Goal: Task Accomplishment & Management: Use online tool/utility

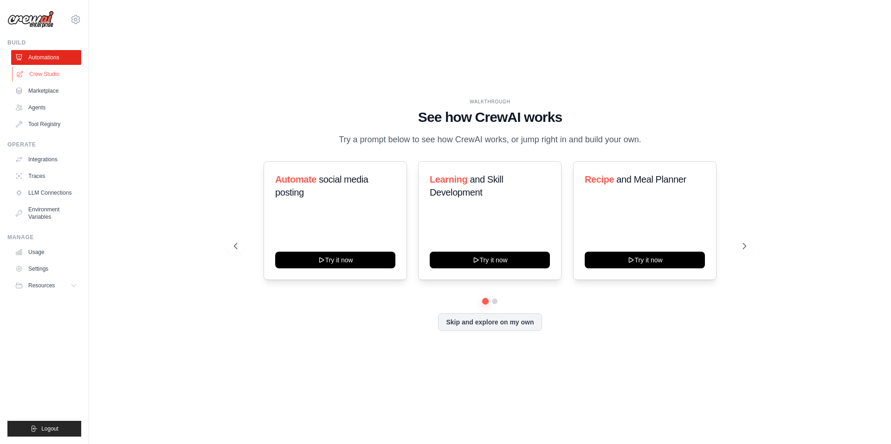
click at [42, 70] on link "Crew Studio" at bounding box center [47, 74] width 70 height 15
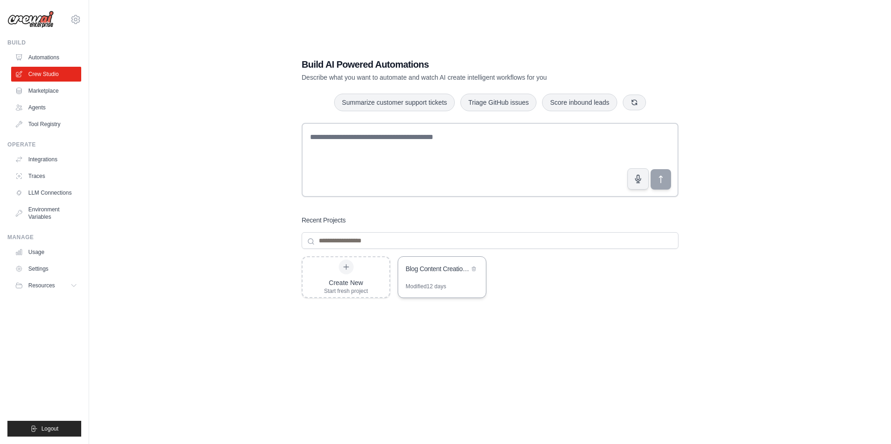
click at [427, 274] on div "Blog Content Creation Pipeline" at bounding box center [437, 269] width 64 height 11
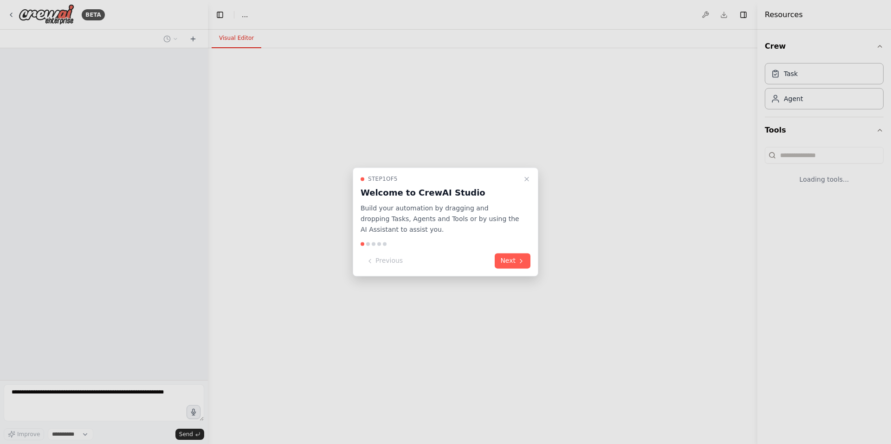
select select "****"
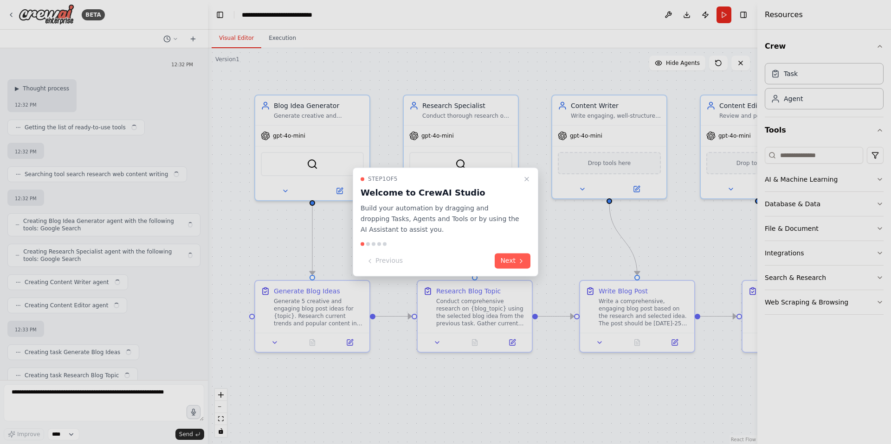
scroll to position [1214, 0]
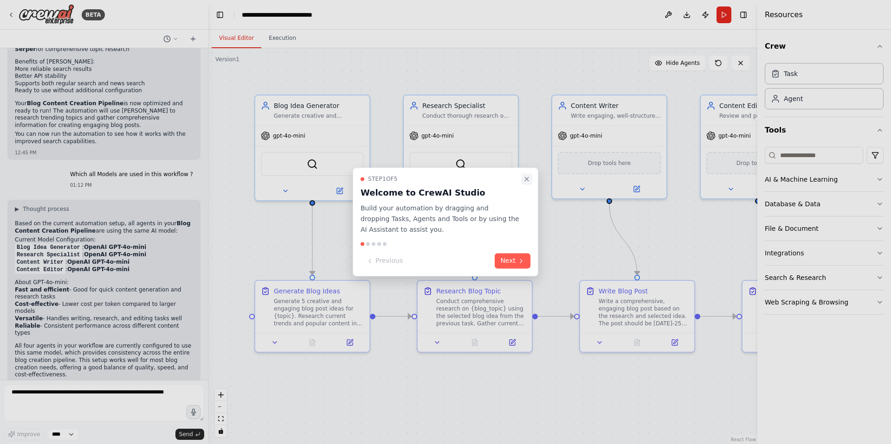
click at [529, 179] on icon "Close walkthrough" at bounding box center [526, 178] width 7 height 7
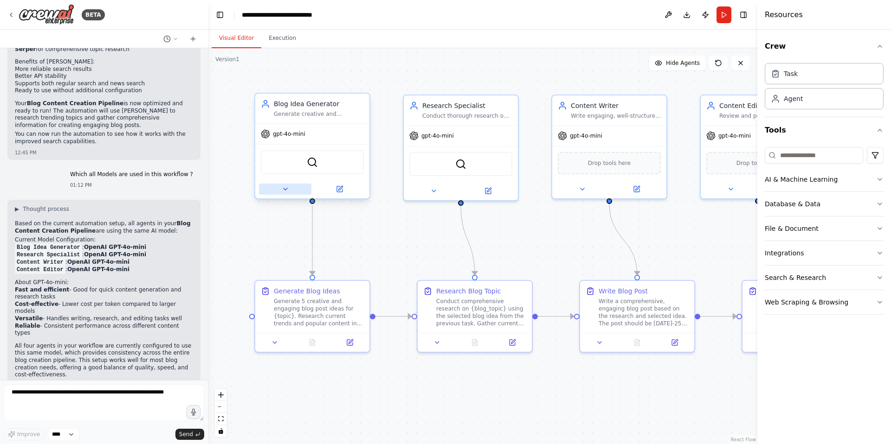
click at [285, 192] on icon at bounding box center [285, 189] width 7 height 7
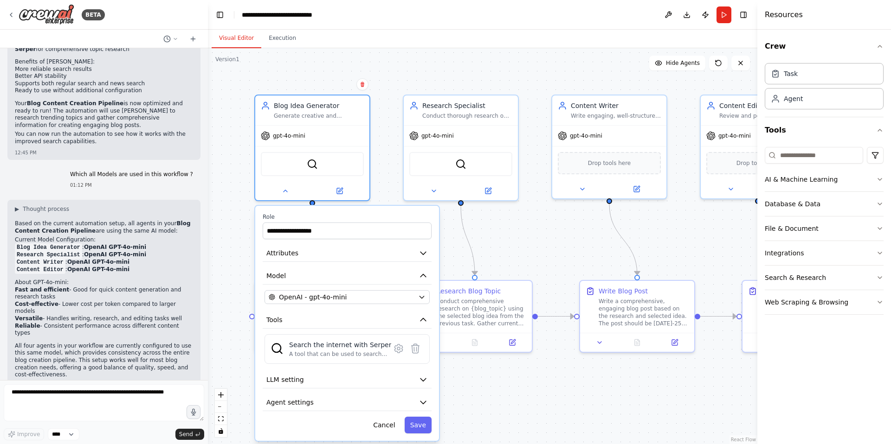
click at [232, 212] on div ".deletable-edge-delete-btn { width: 20px; height: 20px; border: 0px solid #ffff…" at bounding box center [482, 246] width 549 height 396
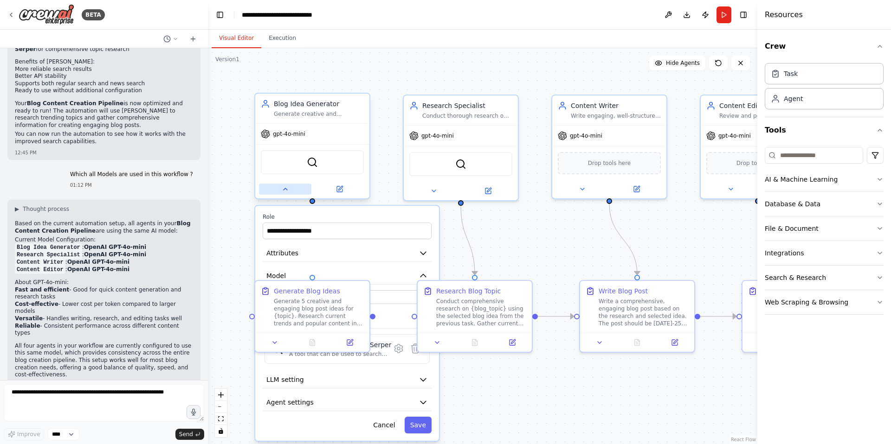
click at [288, 192] on icon at bounding box center [285, 189] width 7 height 7
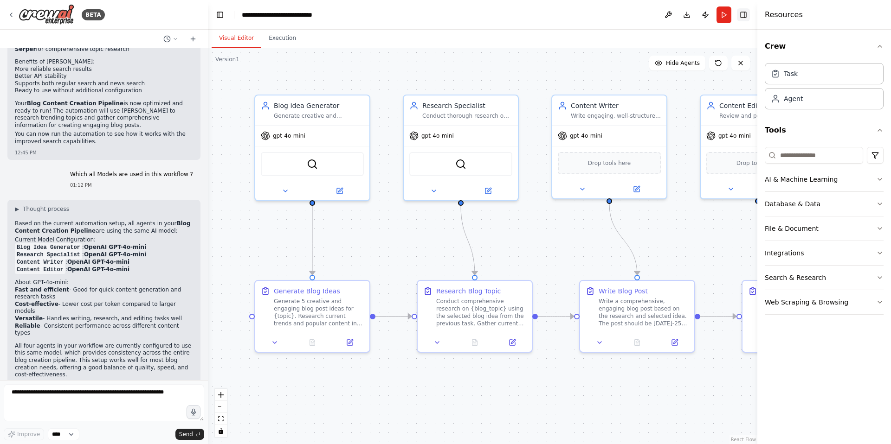
click at [739, 14] on button "Toggle Right Sidebar" at bounding box center [743, 14] width 13 height 13
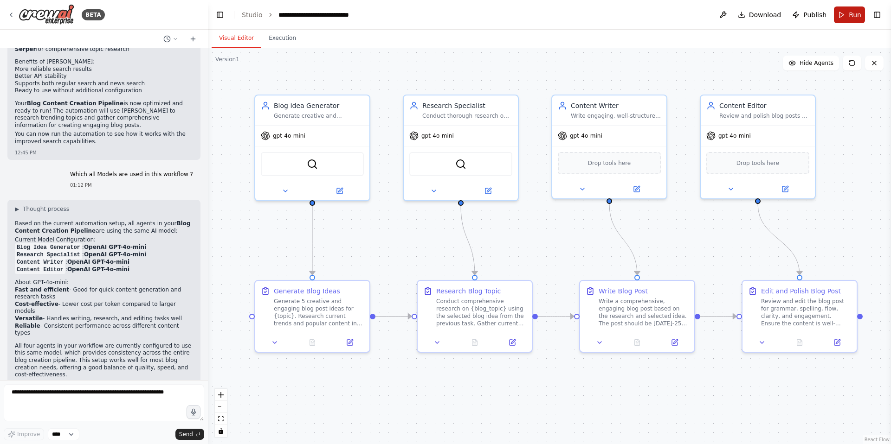
click at [847, 14] on button "Run" at bounding box center [849, 14] width 31 height 17
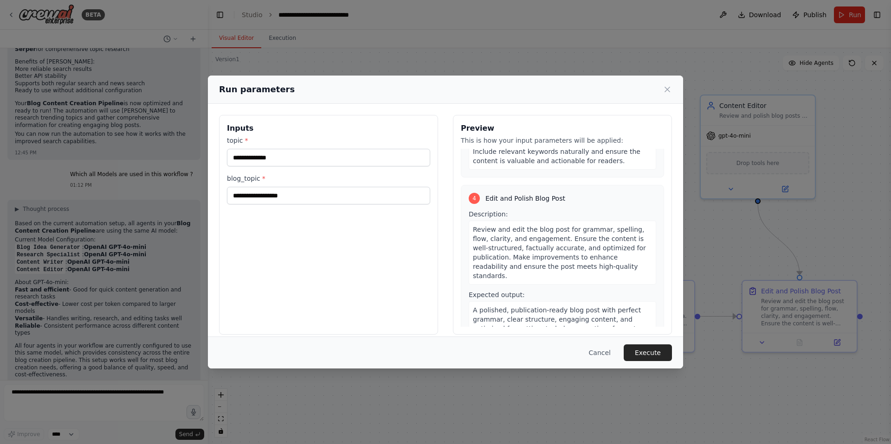
scroll to position [0, 0]
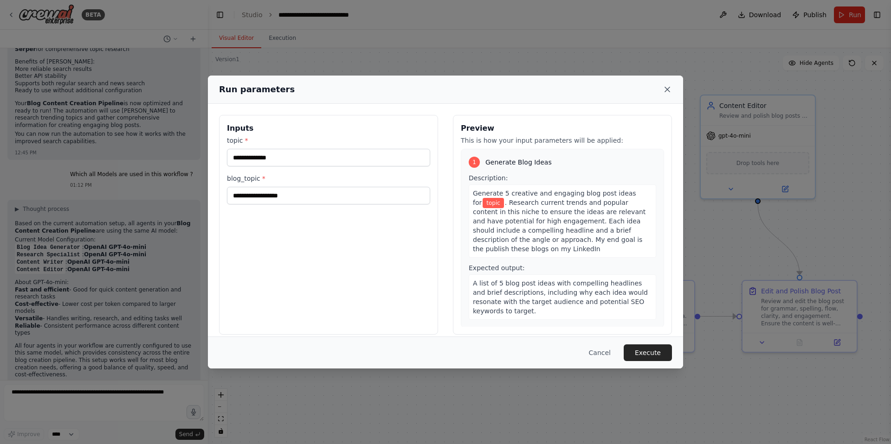
click at [667, 89] on icon at bounding box center [667, 89] width 5 height 5
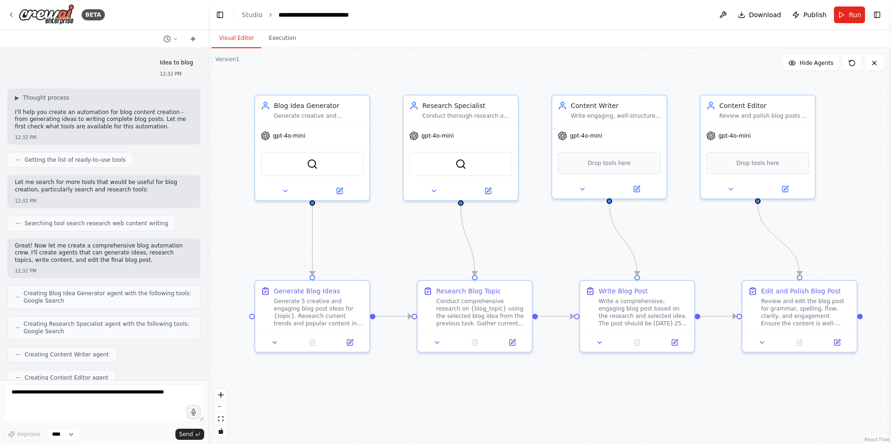
click at [192, 40] on icon at bounding box center [192, 38] width 7 height 7
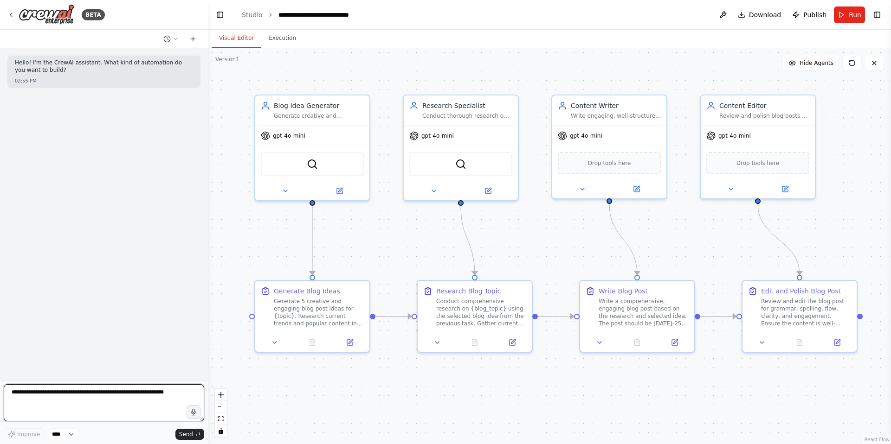
click at [69, 401] on textarea at bounding box center [104, 403] width 200 height 37
click at [251, 14] on link "Studio" at bounding box center [252, 14] width 21 height 7
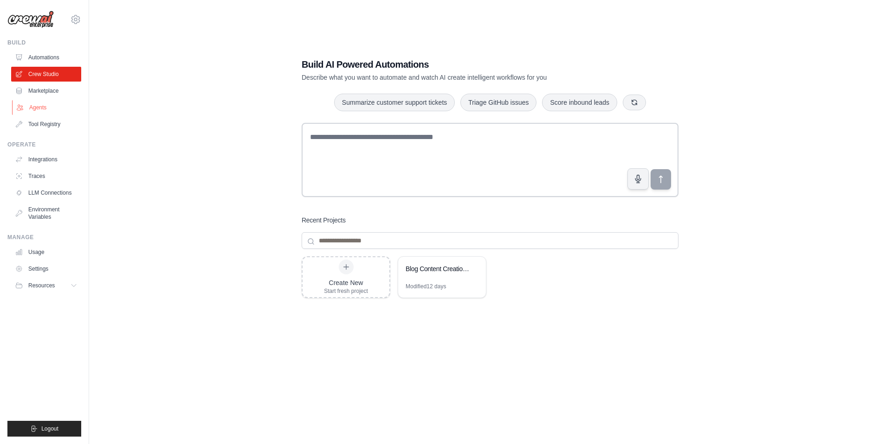
click at [39, 109] on link "Agents" at bounding box center [47, 107] width 70 height 15
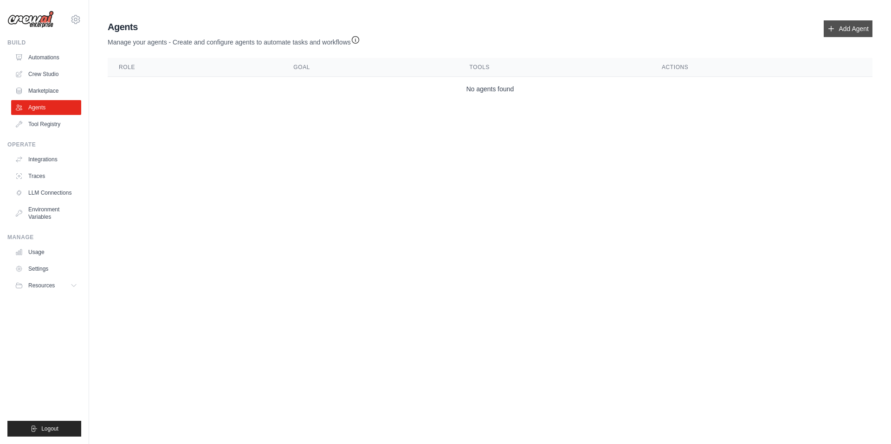
click at [848, 29] on link "Add Agent" at bounding box center [847, 28] width 49 height 17
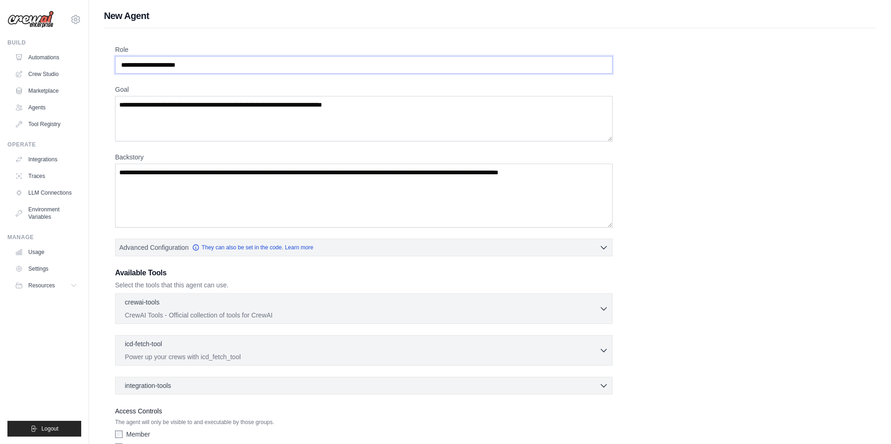
drag, startPoint x: 204, startPoint y: 64, endPoint x: 111, endPoint y: 62, distance: 92.8
click at [111, 62] on div "Role Goal Backstory Advanced Configuration They can also be set in the code. Le…" at bounding box center [490, 258] width 772 height 460
drag, startPoint x: 122, startPoint y: 64, endPoint x: 193, endPoint y: 63, distance: 70.1
click at [193, 63] on input "Role" at bounding box center [363, 65] width 497 height 18
type input "**********"
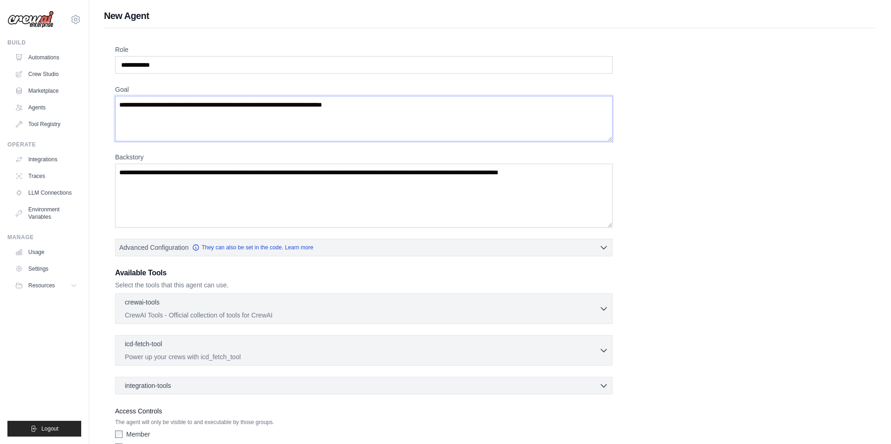
click at [156, 123] on textarea "Goal" at bounding box center [363, 118] width 497 height 45
paste textarea "**********"
type textarea "**********"
click at [116, 14] on h1 "New Agent" at bounding box center [490, 15] width 772 height 13
click at [117, 14] on h1 "New Agent" at bounding box center [490, 15] width 772 height 13
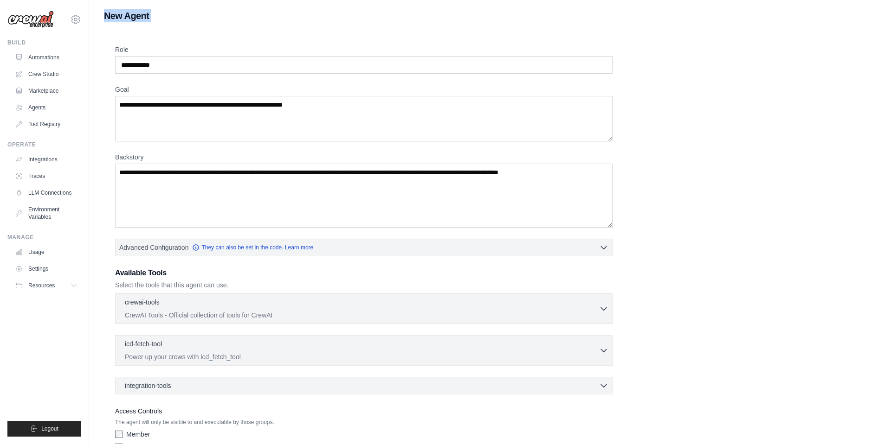
click at [117, 14] on h1 "New Agent" at bounding box center [490, 15] width 772 height 13
drag, startPoint x: 167, startPoint y: 65, endPoint x: 116, endPoint y: 64, distance: 50.1
click at [116, 64] on input "**********" at bounding box center [363, 65] width 497 height 18
paste input "**********"
click at [122, 66] on input "**********" at bounding box center [363, 65] width 497 height 18
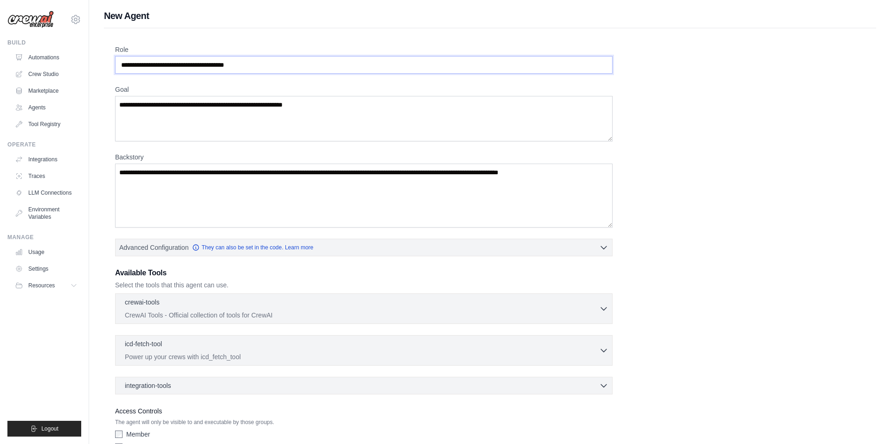
type input "**********"
click at [203, 190] on textarea "Backstory" at bounding box center [363, 196] width 497 height 64
paste textarea "**********"
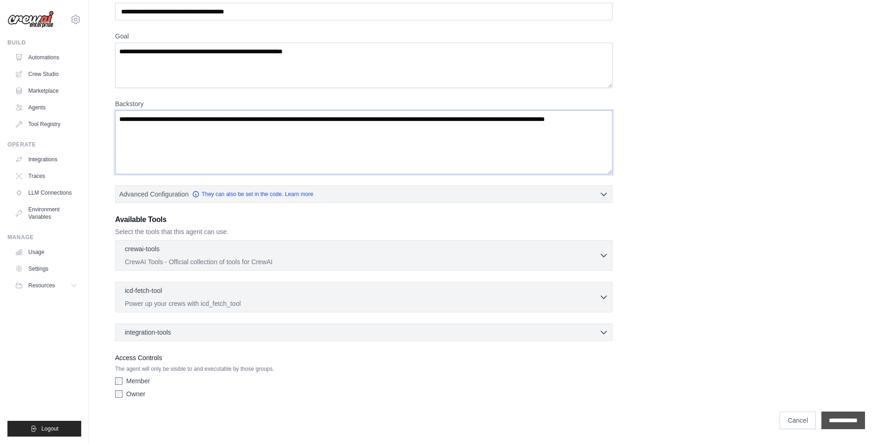
type textarea "**********"
click at [848, 420] on input "**********" at bounding box center [843, 421] width 44 height 18
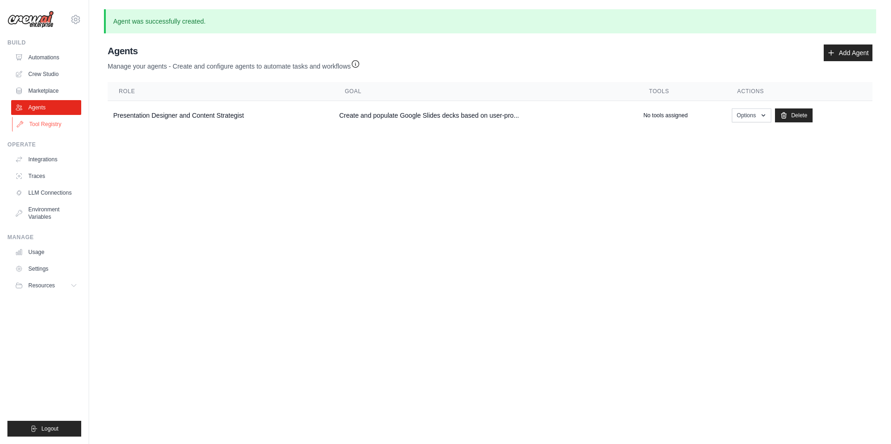
click at [47, 123] on link "Tool Registry" at bounding box center [47, 124] width 70 height 15
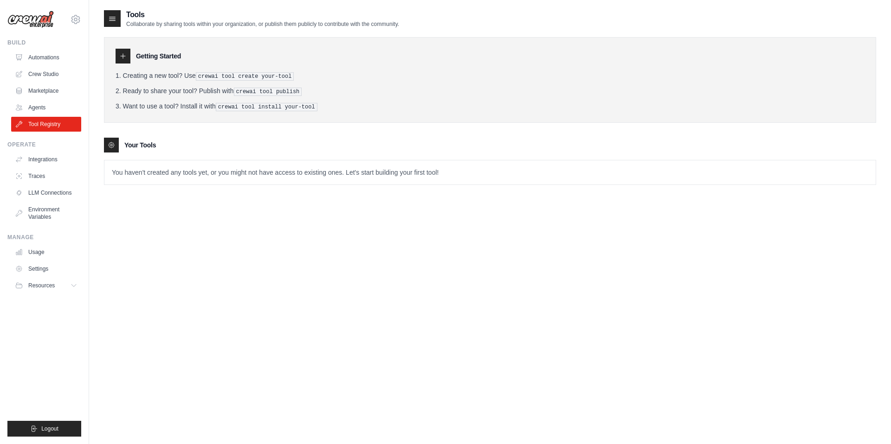
click at [200, 76] on pre "crewai tool create your-tool" at bounding box center [245, 76] width 98 height 8
click at [442, 172] on p "You haven't created any tools yet, or you might not have access to existing one…" at bounding box center [489, 172] width 771 height 24
click at [439, 173] on p "You haven't created any tools yet, or you might not have access to existing one…" at bounding box center [489, 172] width 771 height 24
click at [113, 144] on icon at bounding box center [111, 144] width 7 height 7
click at [147, 149] on div "Your Tools" at bounding box center [490, 145] width 772 height 15
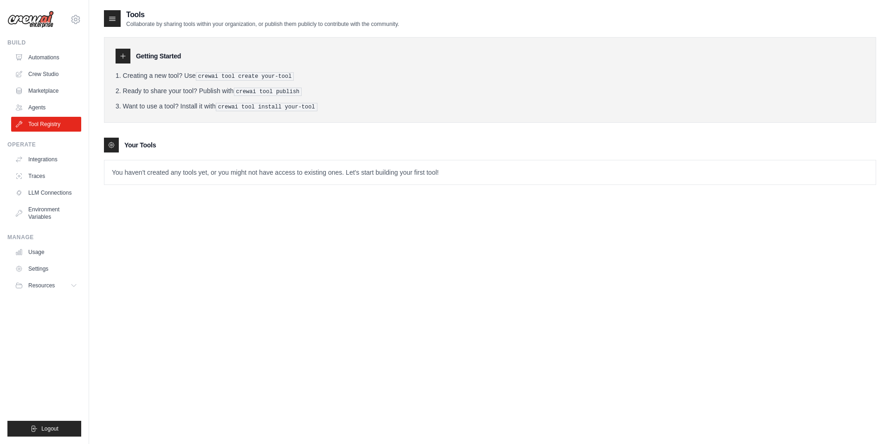
drag, startPoint x: 195, startPoint y: 82, endPoint x: 199, endPoint y: 77, distance: 5.3
click at [197, 80] on ol "Creating a new tool? Use crewai tool create your-tool Ready to share your tool?…" at bounding box center [490, 91] width 749 height 40
click at [199, 77] on pre "crewai tool create your-tool" at bounding box center [245, 76] width 98 height 8
drag, startPoint x: 200, startPoint y: 76, endPoint x: 319, endPoint y: 74, distance: 118.8
click at [319, 74] on li "Creating a new tool? Use crewai tool create your-tool" at bounding box center [490, 76] width 749 height 10
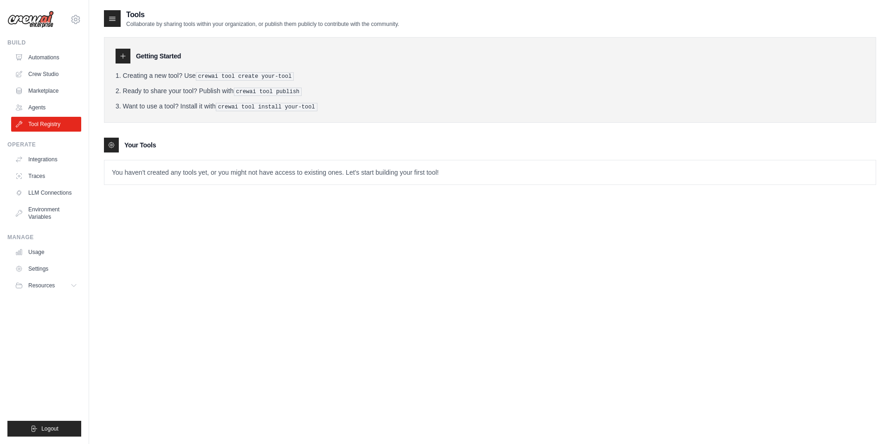
click at [319, 74] on li "Creating a new tool? Use crewai tool create your-tool" at bounding box center [490, 76] width 749 height 10
click at [113, 18] on icon at bounding box center [112, 18] width 9 height 9
click at [114, 19] on icon at bounding box center [112, 18] width 9 height 9
drag, startPoint x: 148, startPoint y: 22, endPoint x: 216, endPoint y: 22, distance: 67.7
click at [216, 22] on p "Collaborate by sharing tools within your organization, or publish them publicly…" at bounding box center [262, 23] width 273 height 7
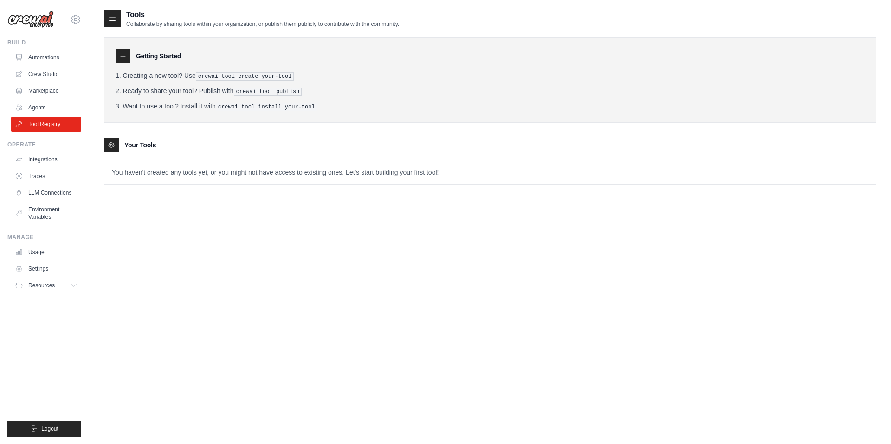
click at [219, 27] on p "Collaborate by sharing tools within your organization, or publish them publicly…" at bounding box center [262, 23] width 273 height 7
drag, startPoint x: 200, startPoint y: 75, endPoint x: 311, endPoint y: 75, distance: 110.4
click at [311, 75] on li "Creating a new tool? Use crewai tool create your-tool" at bounding box center [490, 76] width 749 height 10
copy pre "crewai tool create your-tool"
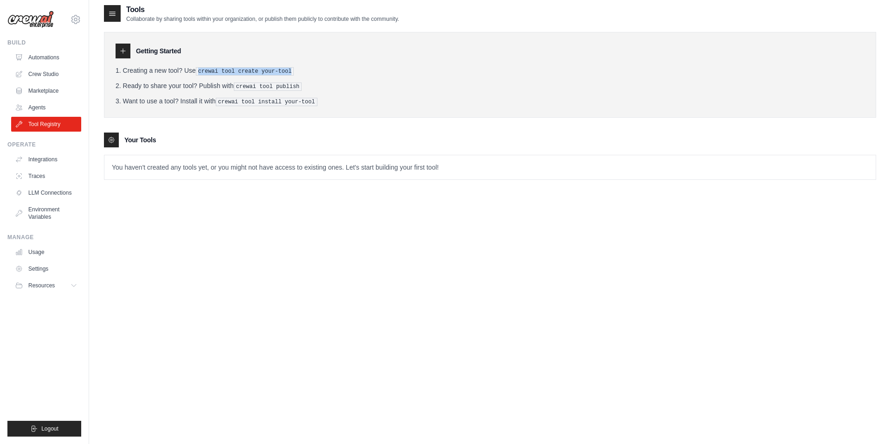
scroll to position [6, 0]
click at [33, 19] on img at bounding box center [30, 20] width 46 height 18
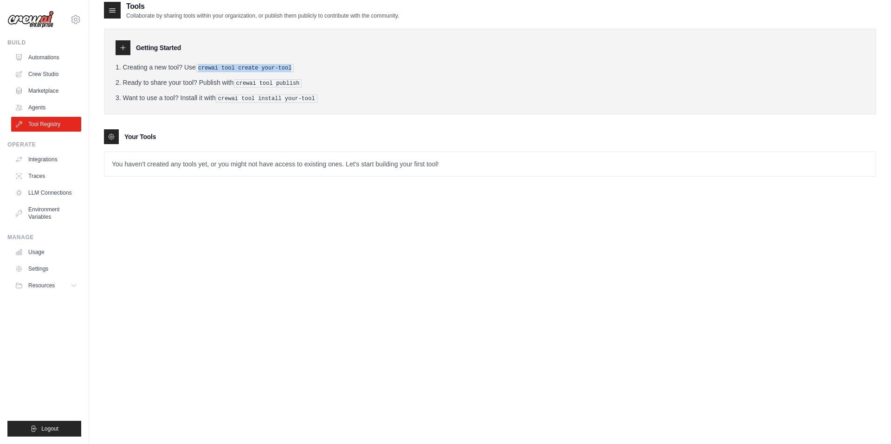
click at [42, 20] on img at bounding box center [30, 20] width 46 height 18
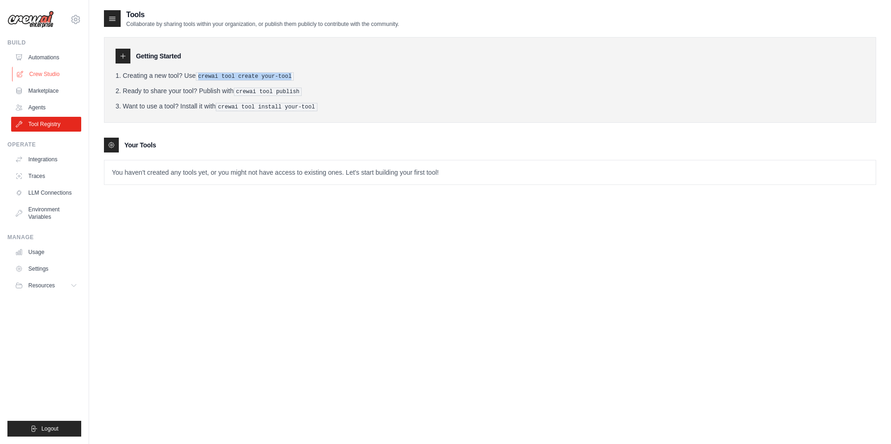
click at [42, 75] on link "Crew Studio" at bounding box center [47, 74] width 70 height 15
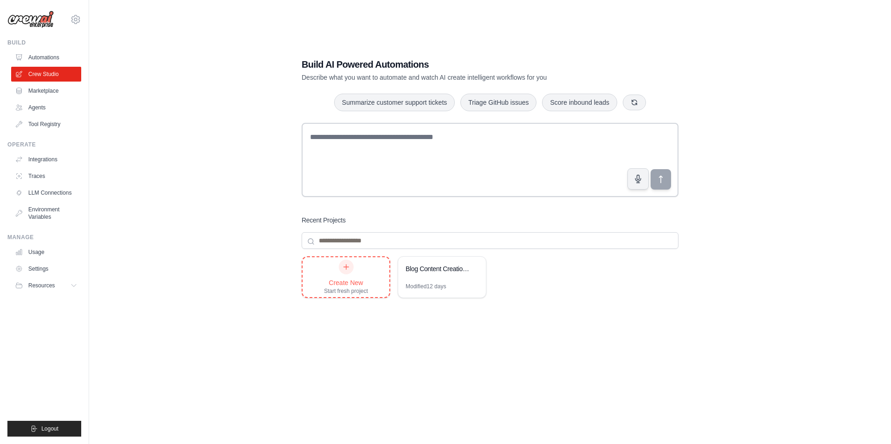
click at [345, 268] on icon at bounding box center [345, 266] width 7 height 7
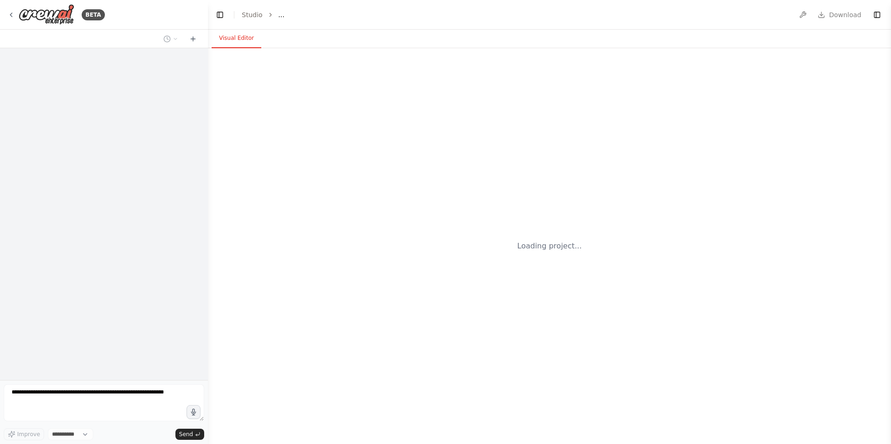
select select "****"
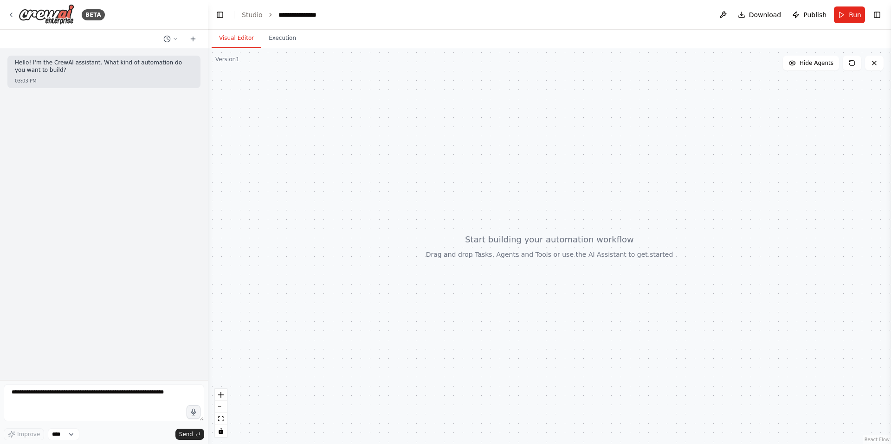
click at [524, 245] on div at bounding box center [549, 246] width 683 height 396
click at [821, 65] on span "Hide Agents" at bounding box center [816, 62] width 34 height 7
click at [821, 65] on span "Show Agents" at bounding box center [815, 62] width 36 height 7
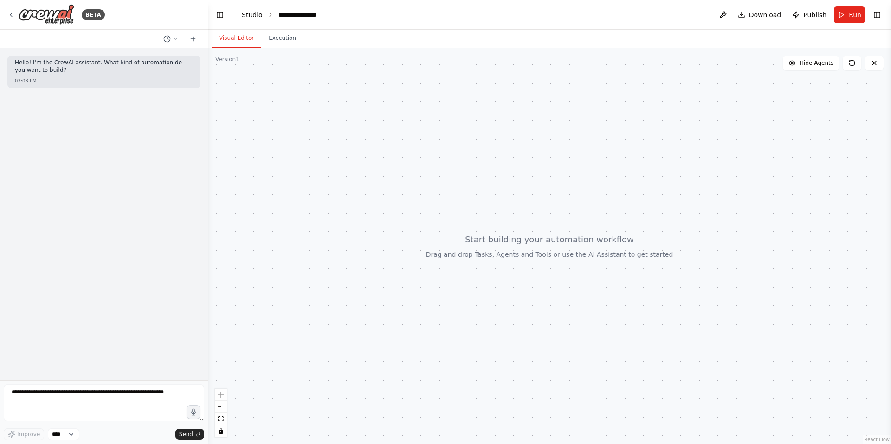
click at [253, 17] on link "Studio" at bounding box center [252, 14] width 21 height 7
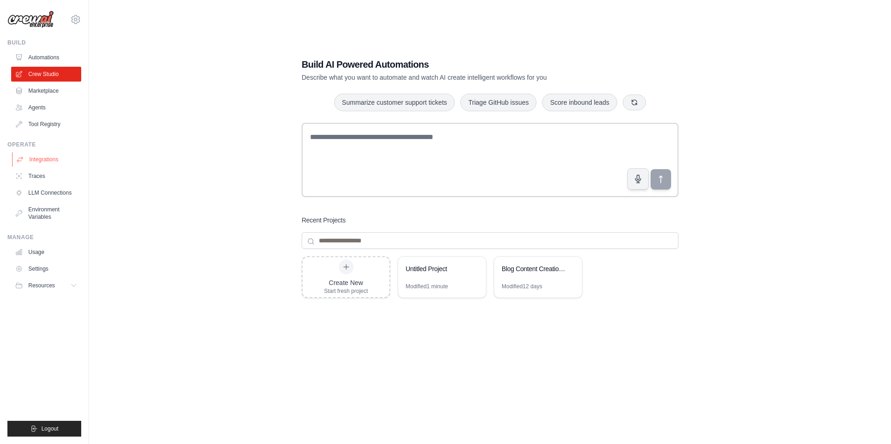
click at [42, 156] on link "Integrations" at bounding box center [47, 159] width 70 height 15
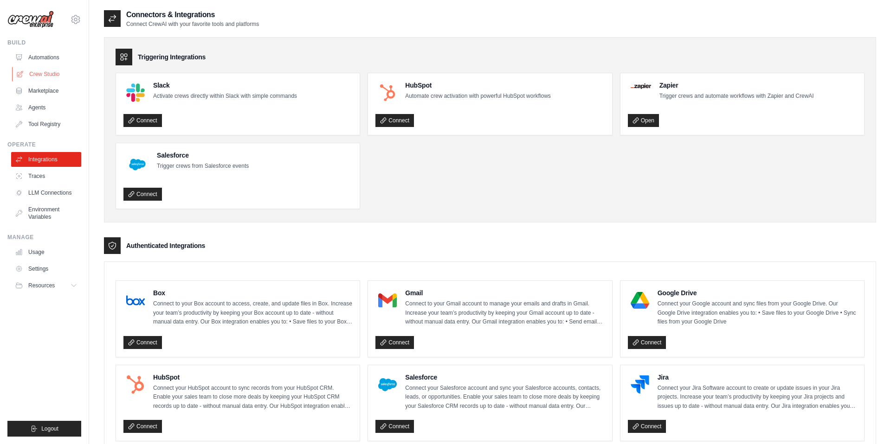
click at [43, 69] on link "Crew Studio" at bounding box center [47, 74] width 70 height 15
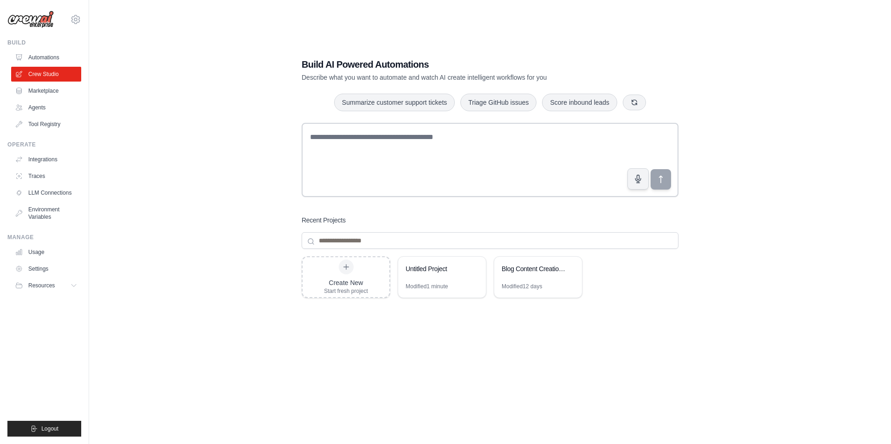
click at [209, 135] on div "Build AI Powered Automations Describe what you want to automate and watch AI cr…" at bounding box center [490, 231] width 772 height 444
click at [31, 104] on link "Agents" at bounding box center [47, 107] width 70 height 15
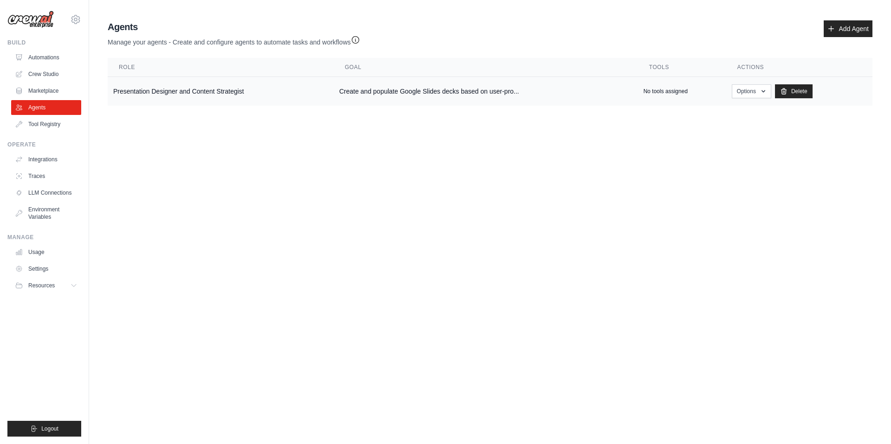
click at [190, 90] on td "Presentation Designer and Content Strategist" at bounding box center [221, 91] width 226 height 29
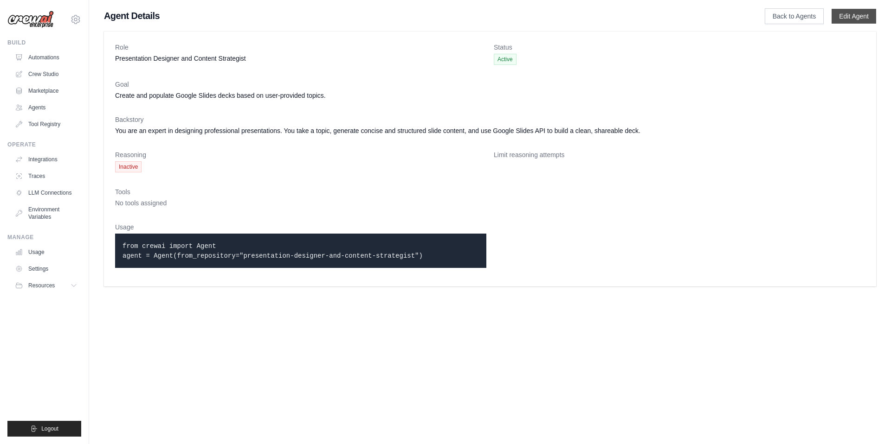
click at [853, 18] on link "Edit Agent" at bounding box center [853, 16] width 45 height 15
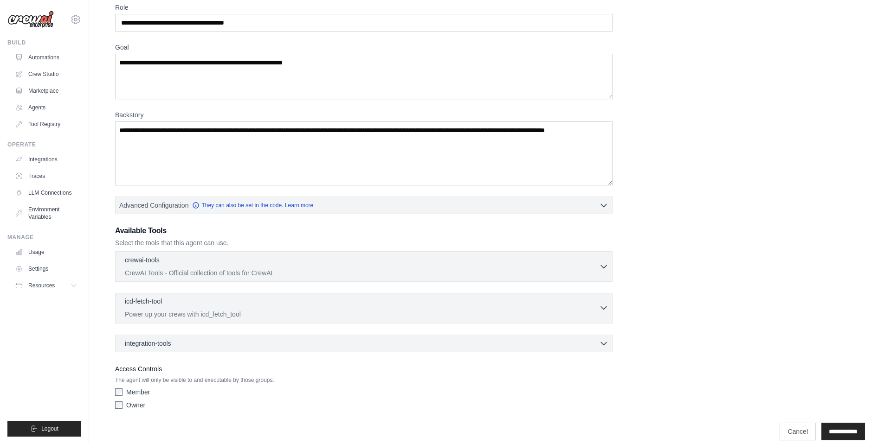
scroll to position [79, 0]
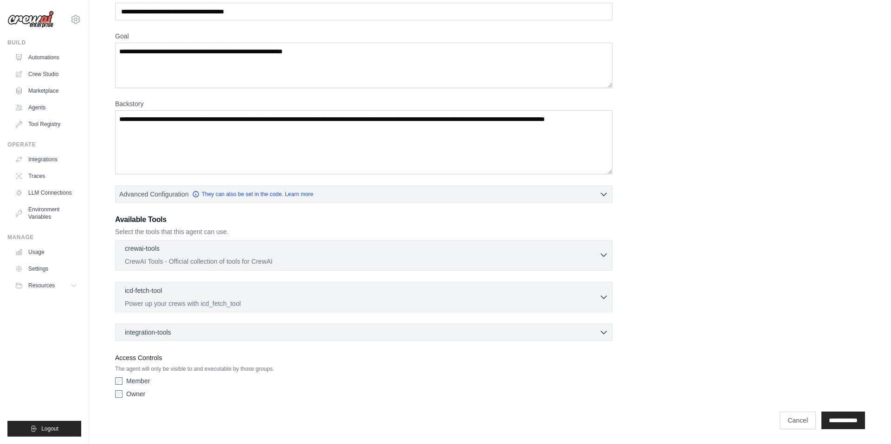
click at [604, 256] on icon "button" at bounding box center [604, 255] width 6 height 3
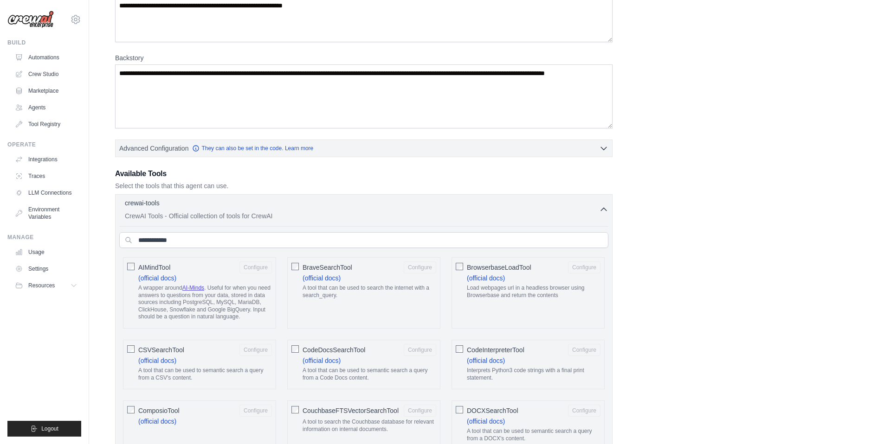
scroll to position [139, 0]
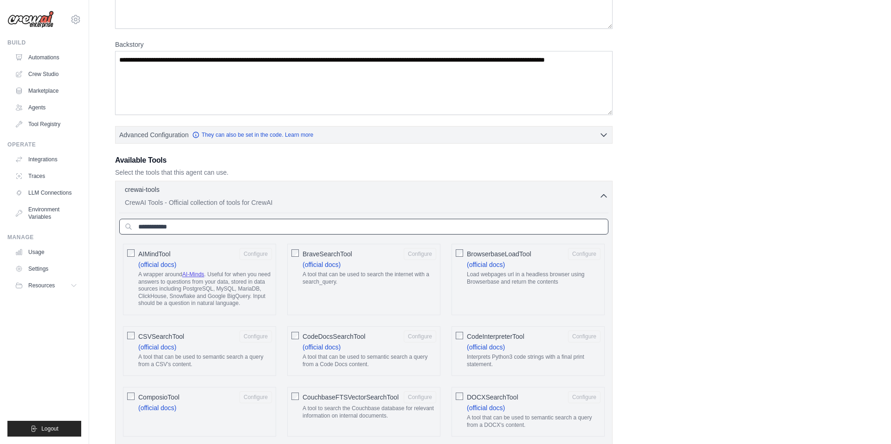
click at [231, 228] on input "text" at bounding box center [363, 227] width 489 height 16
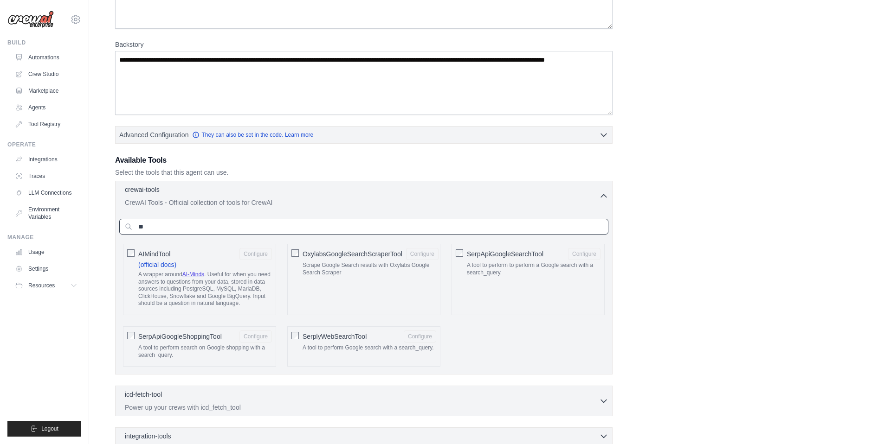
type input "*"
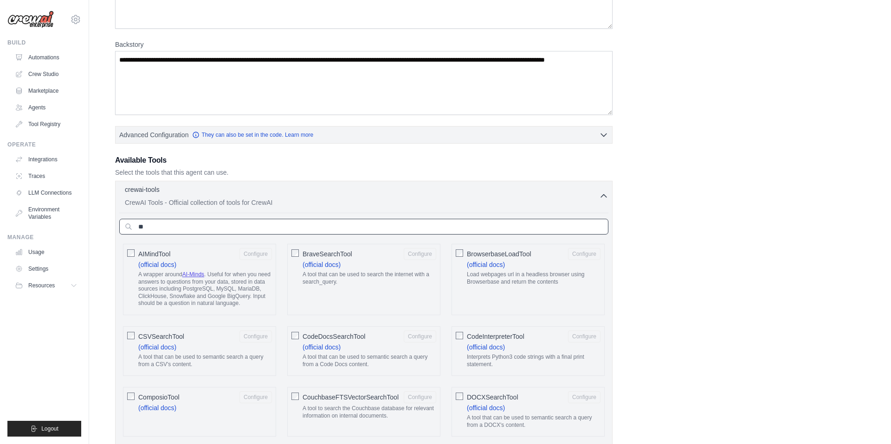
scroll to position [112, 0]
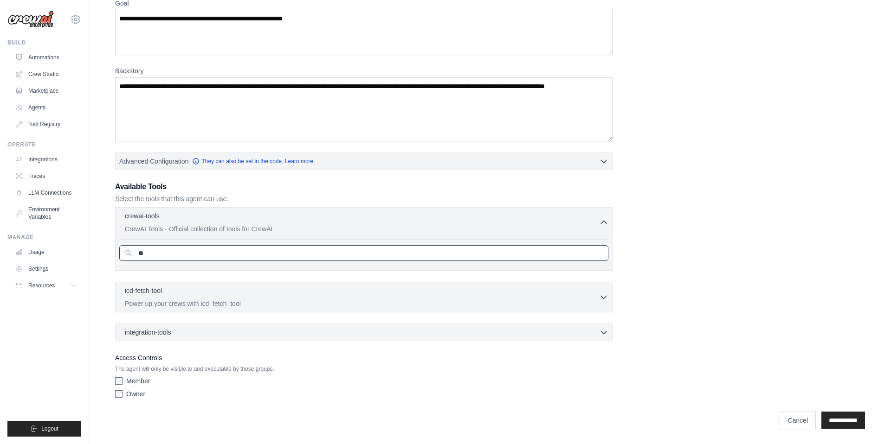
type input "*"
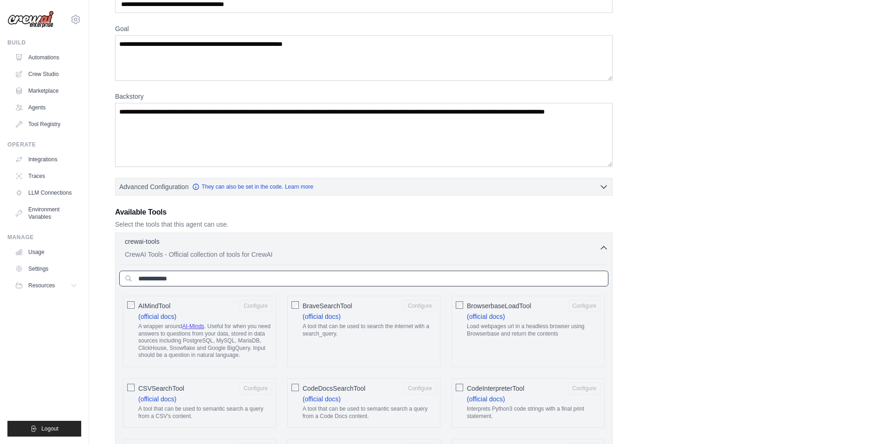
scroll to position [0, 0]
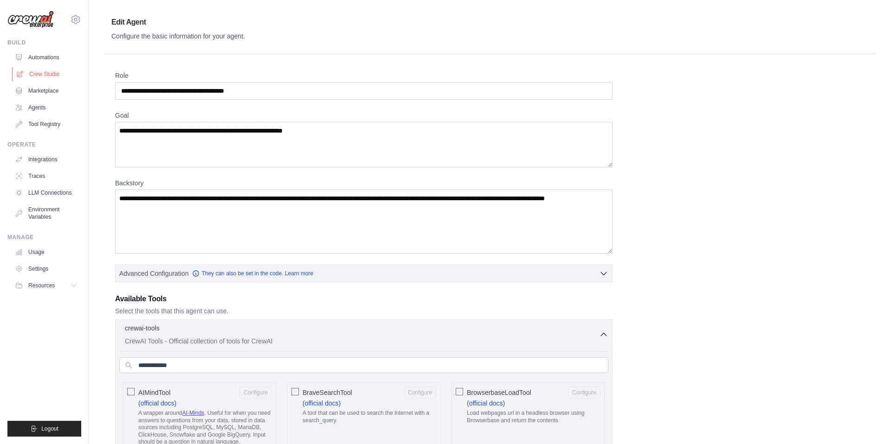
click at [42, 74] on link "Crew Studio" at bounding box center [47, 74] width 70 height 15
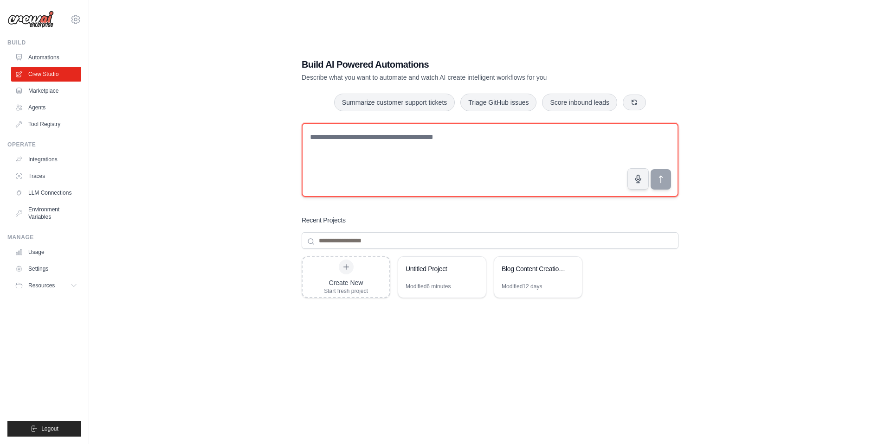
click at [367, 148] on textarea at bounding box center [490, 160] width 377 height 74
type textarea "**********"
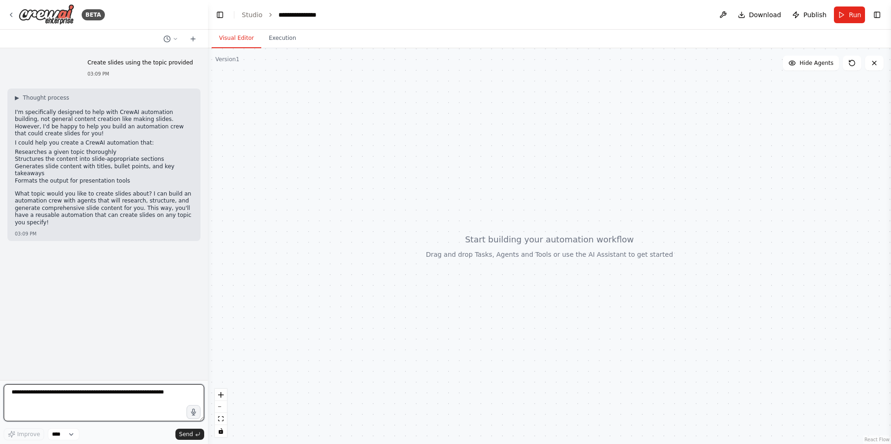
click at [99, 401] on textarea at bounding box center [104, 403] width 200 height 37
type textarea "*"
type textarea "**********"
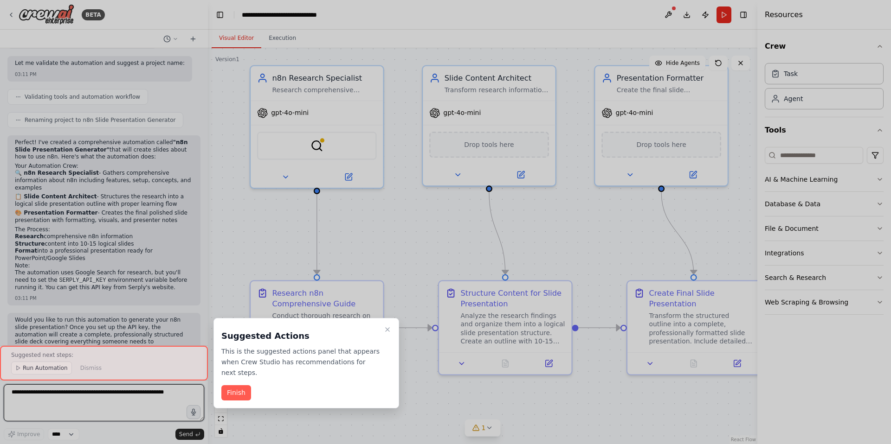
scroll to position [611, 0]
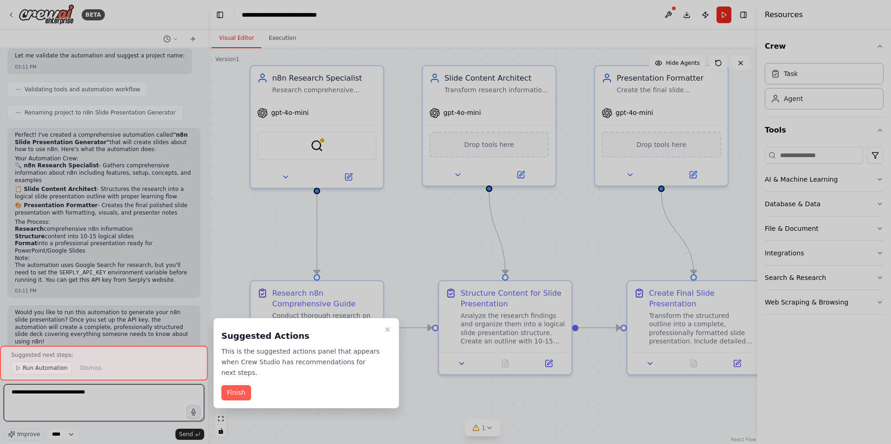
type textarea "**********"
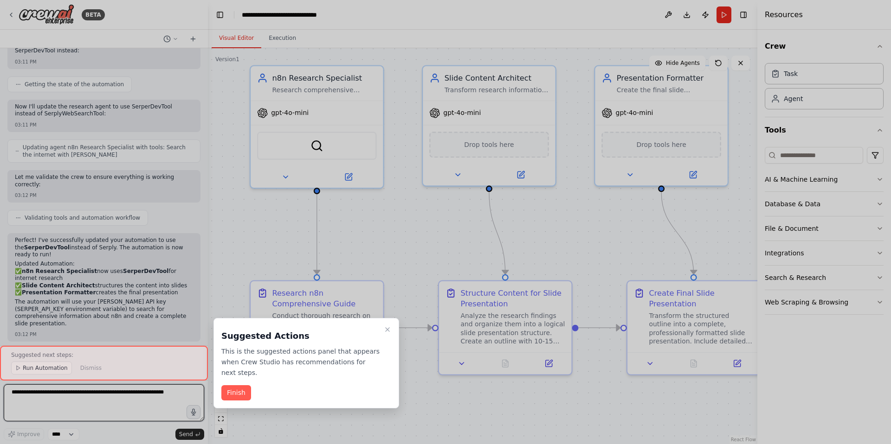
scroll to position [1069, 0]
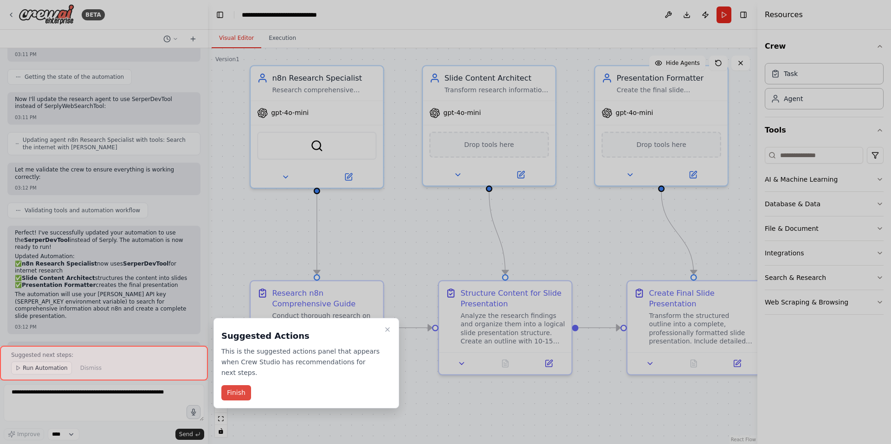
click at [233, 396] on button "Finish" at bounding box center [236, 392] width 30 height 15
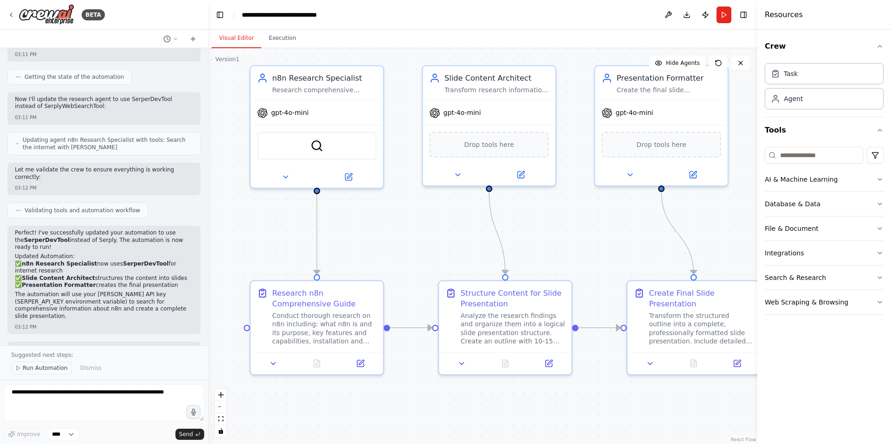
click at [49, 370] on span "Run Automation" at bounding box center [45, 368] width 45 height 7
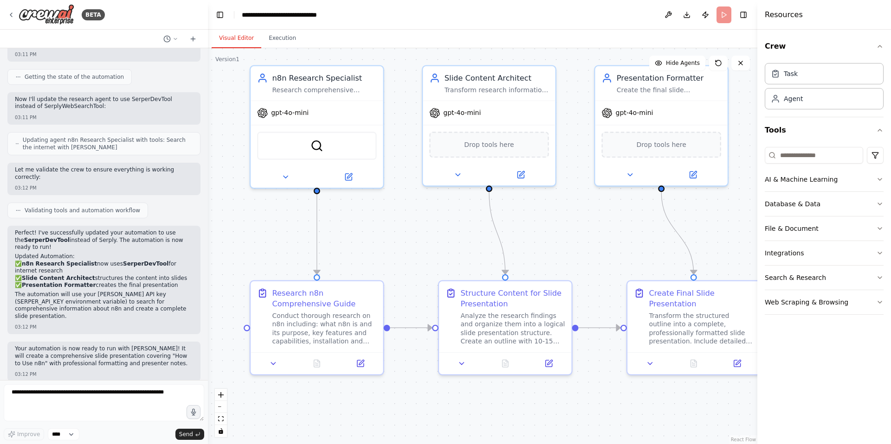
scroll to position [1034, 0]
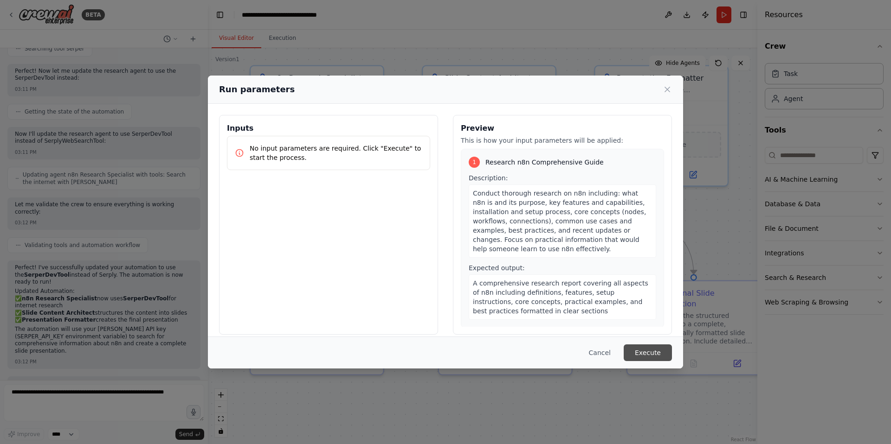
click at [654, 353] on button "Execute" at bounding box center [647, 353] width 48 height 17
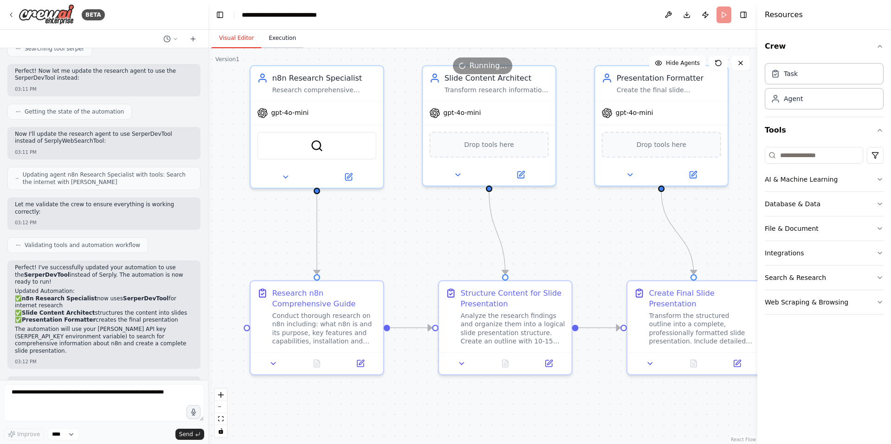
click at [282, 39] on button "Execution" at bounding box center [282, 38] width 42 height 19
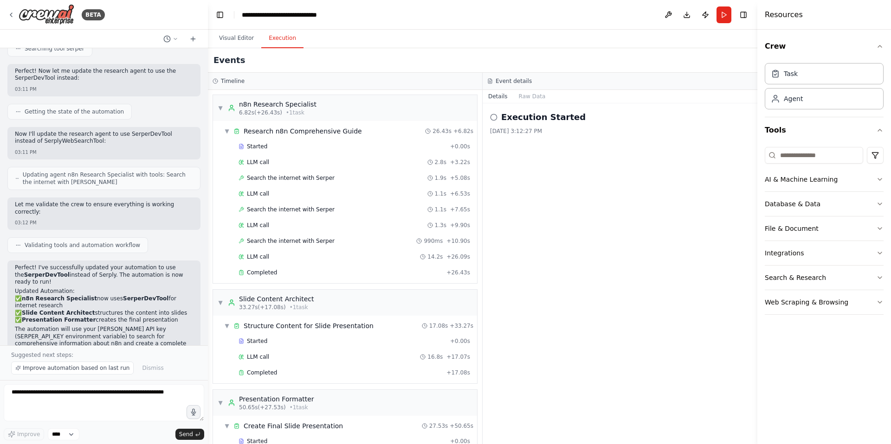
scroll to position [625, 0]
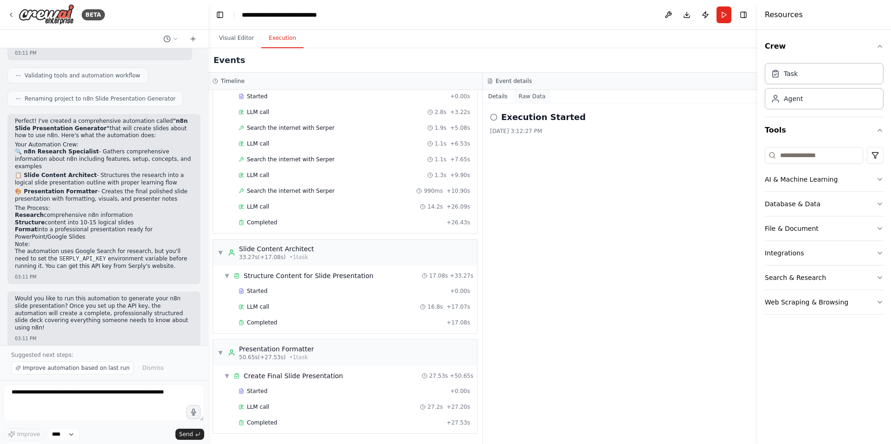
click at [535, 96] on button "Raw Data" at bounding box center [532, 96] width 38 height 13
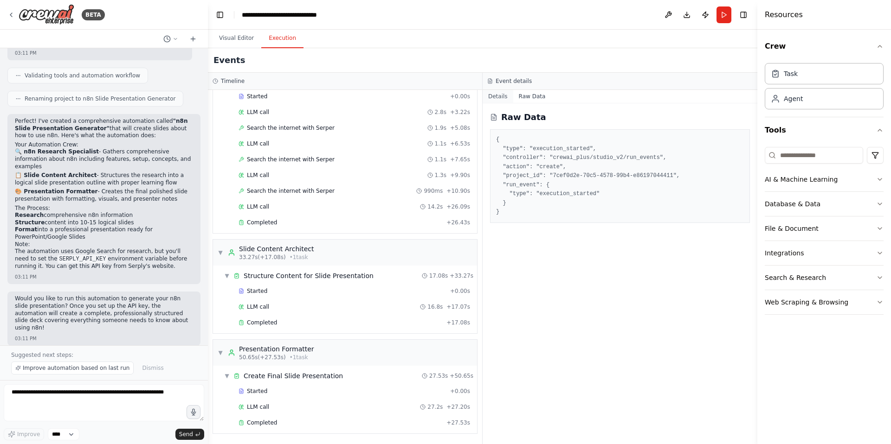
click at [492, 96] on button "Details" at bounding box center [497, 96] width 31 height 13
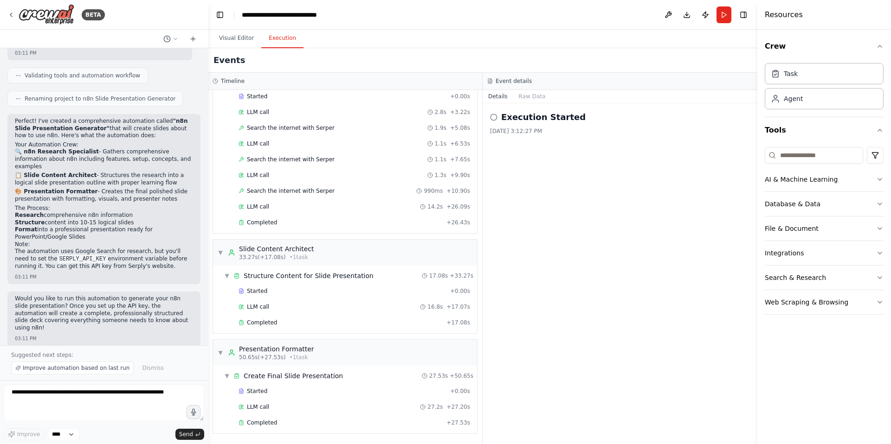
click at [496, 119] on circle at bounding box center [493, 117] width 6 height 6
click at [495, 118] on icon at bounding box center [493, 117] width 7 height 7
click at [525, 98] on button "Raw Data" at bounding box center [532, 96] width 38 height 13
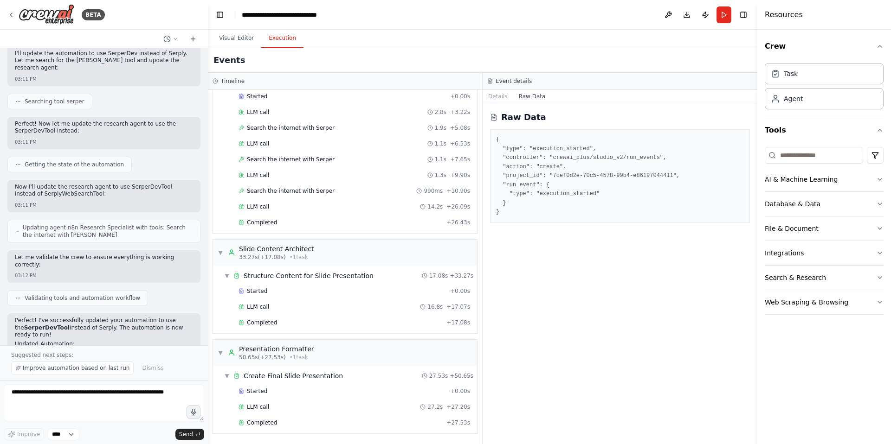
scroll to position [1069, 0]
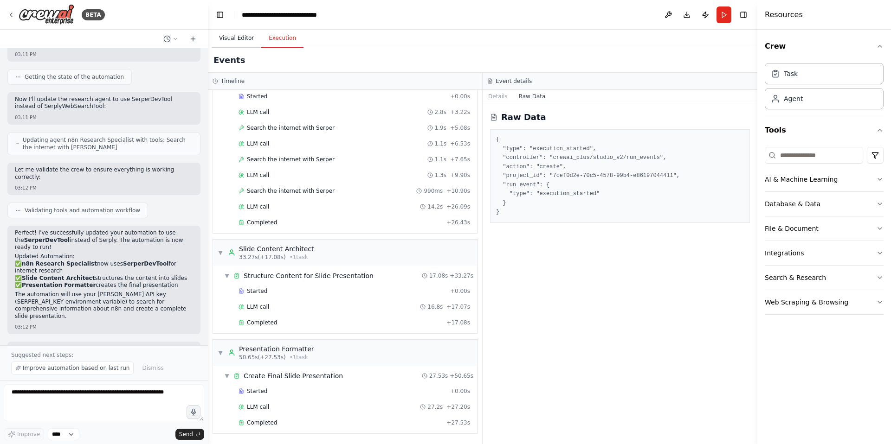
click at [248, 36] on button "Visual Editor" at bounding box center [237, 38] width 50 height 19
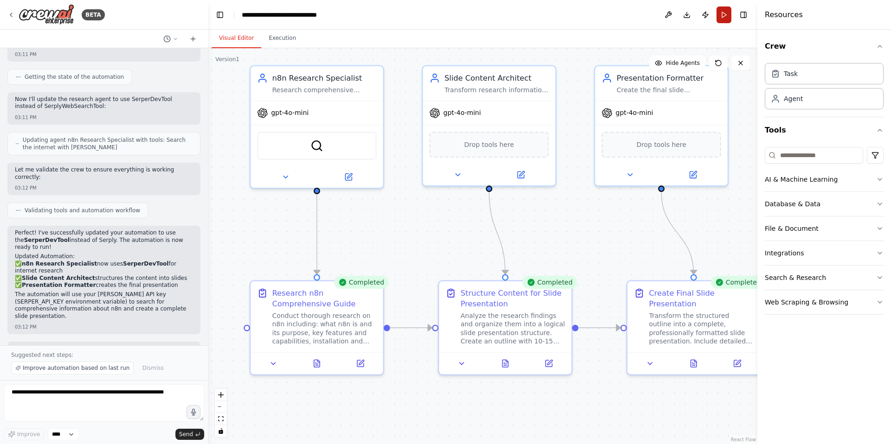
click at [728, 15] on button "Run" at bounding box center [723, 14] width 15 height 17
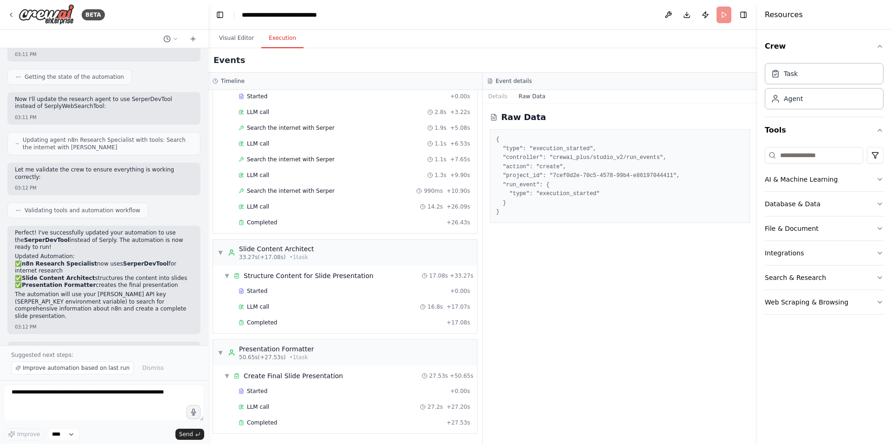
click at [280, 36] on button "Execution" at bounding box center [282, 38] width 42 height 19
click at [501, 94] on button "Details" at bounding box center [497, 96] width 31 height 13
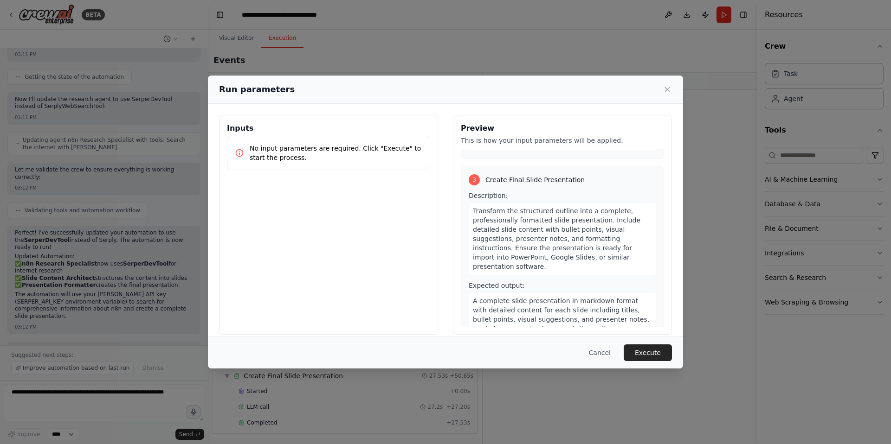
scroll to position [9, 0]
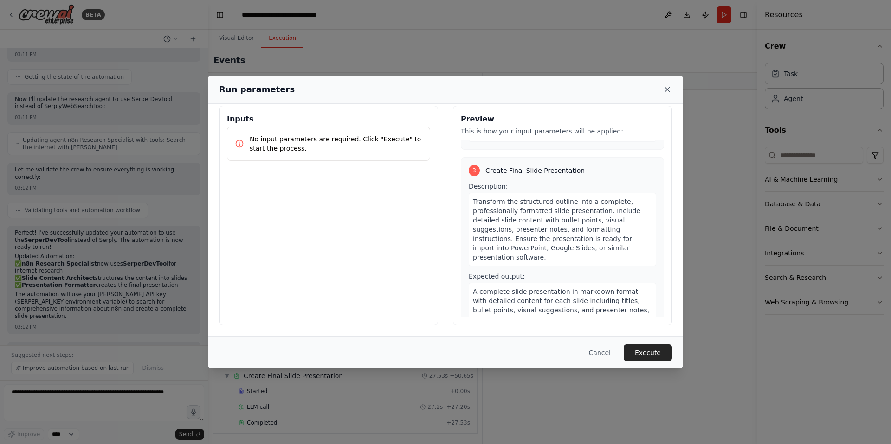
click at [667, 88] on icon at bounding box center [666, 89] width 9 height 9
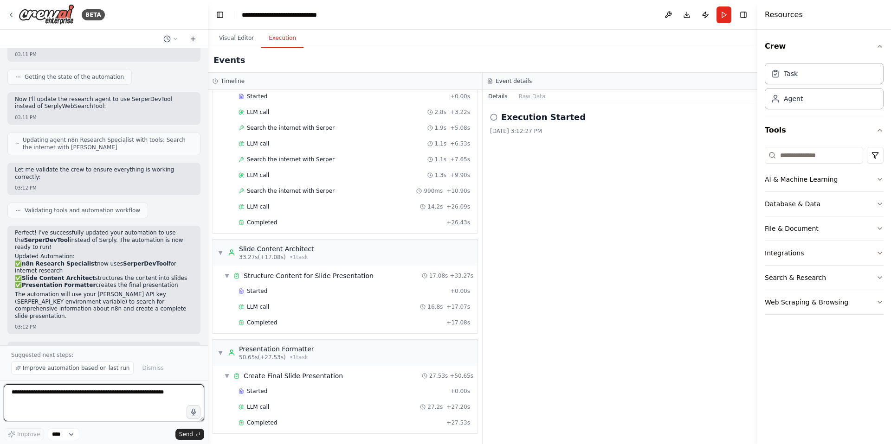
click at [58, 391] on textarea at bounding box center [104, 403] width 200 height 37
type textarea "**********"
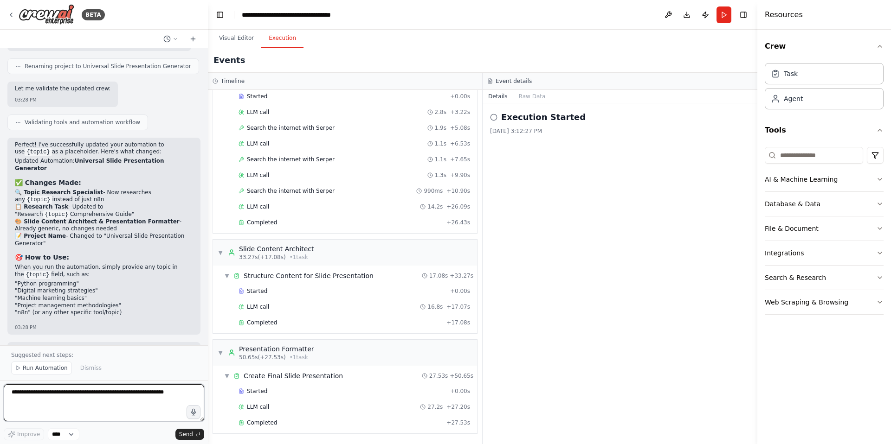
scroll to position [1746, 0]
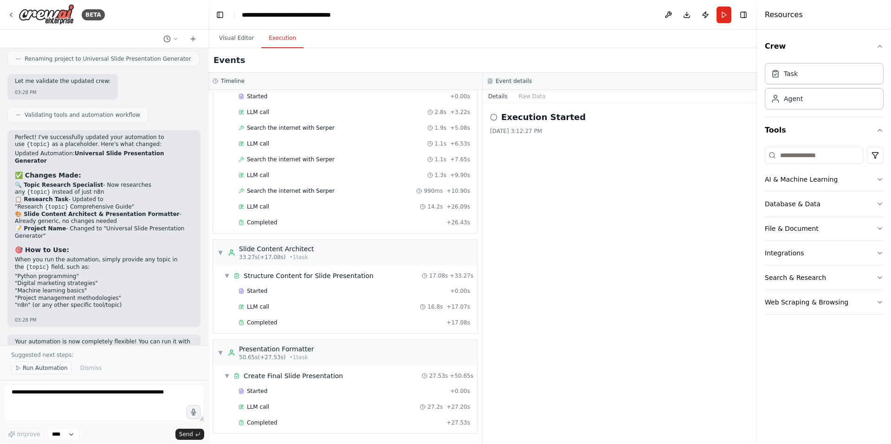
click at [52, 367] on span "Run Automation" at bounding box center [45, 368] width 45 height 7
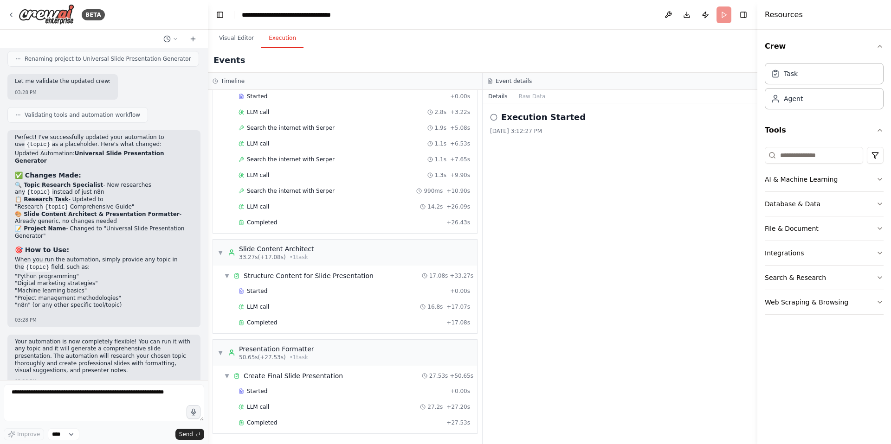
scroll to position [1712, 0]
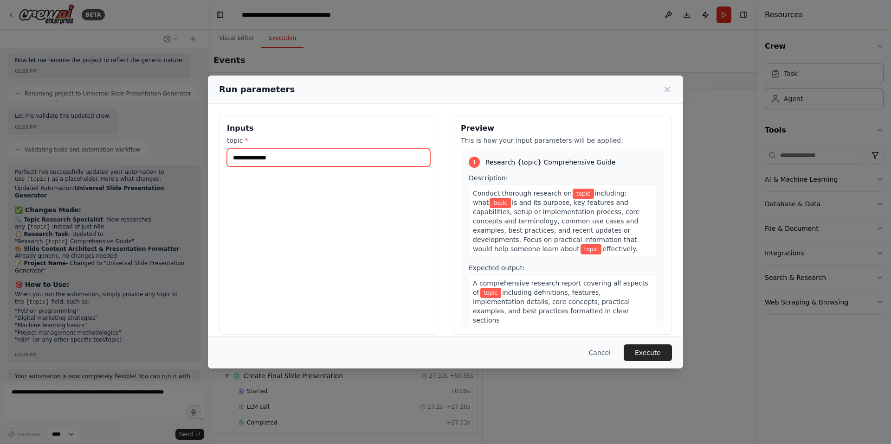
click at [256, 158] on input "topic *" at bounding box center [328, 158] width 203 height 18
click at [601, 354] on button "Cancel" at bounding box center [599, 353] width 37 height 17
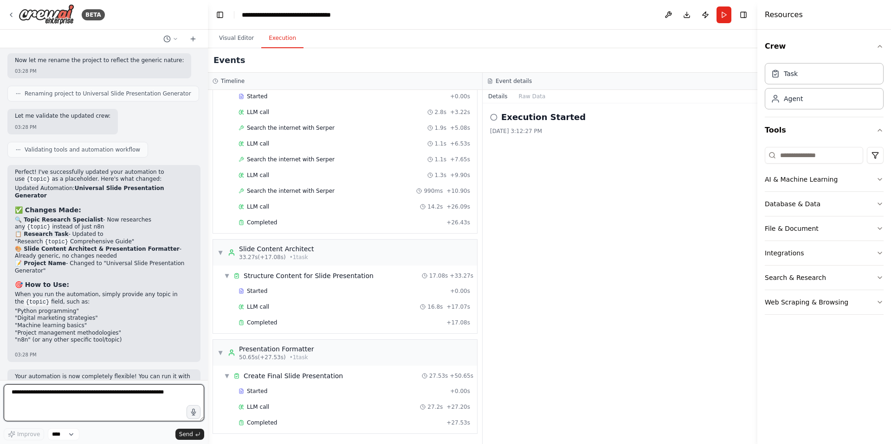
click at [122, 402] on textarea at bounding box center [104, 403] width 200 height 37
type textarea "**********"
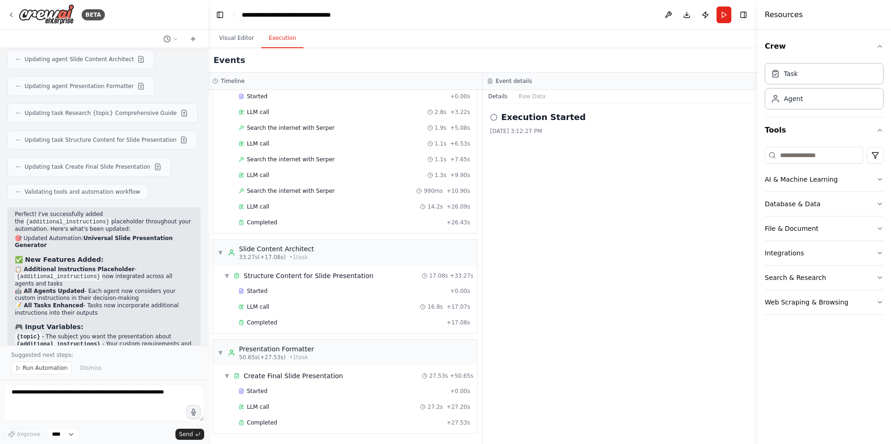
scroll to position [2354, 0]
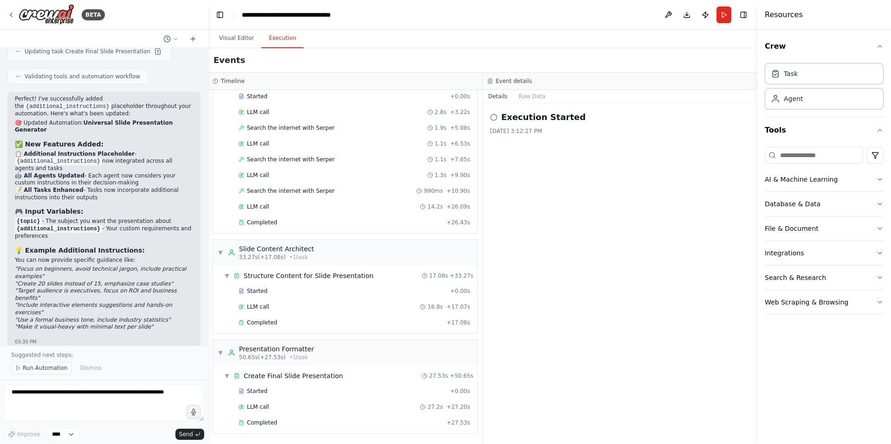
click at [52, 367] on span "Run Automation" at bounding box center [45, 368] width 45 height 7
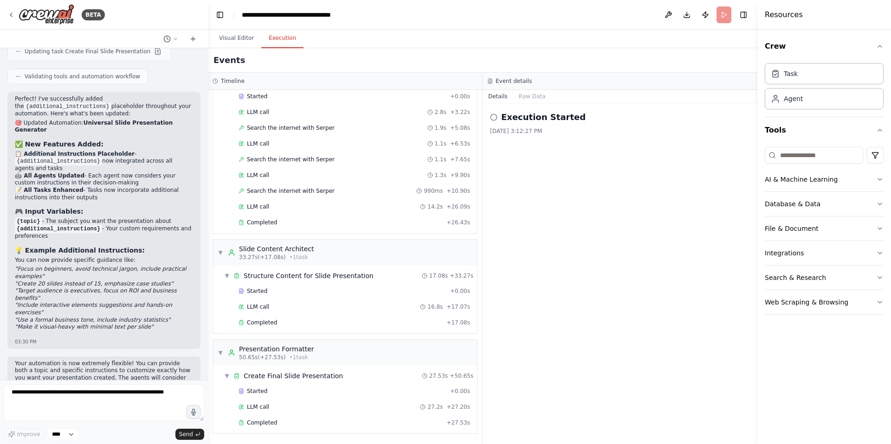
scroll to position [2319, 0]
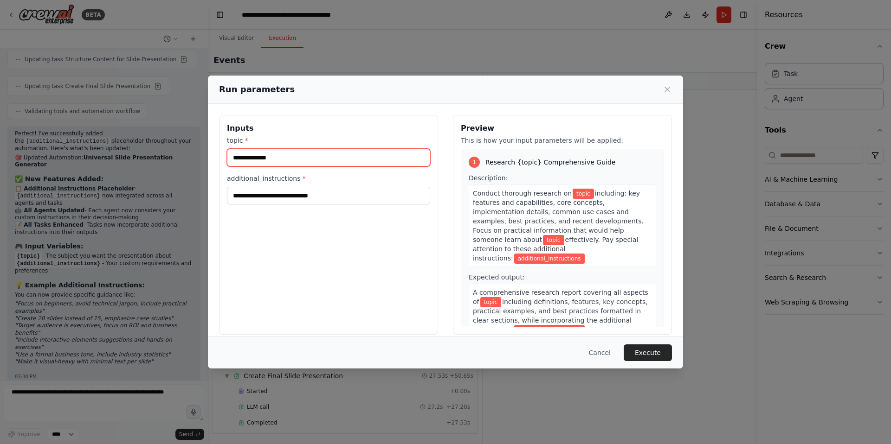
click at [280, 155] on input "topic *" at bounding box center [328, 158] width 203 height 18
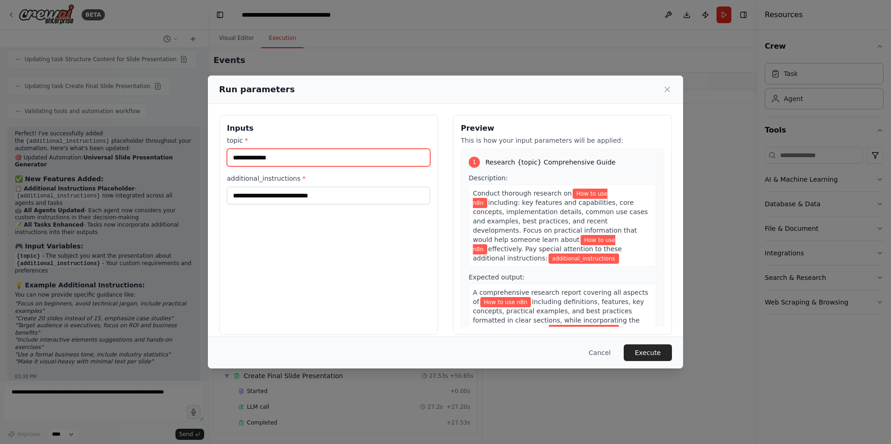
type input "**********"
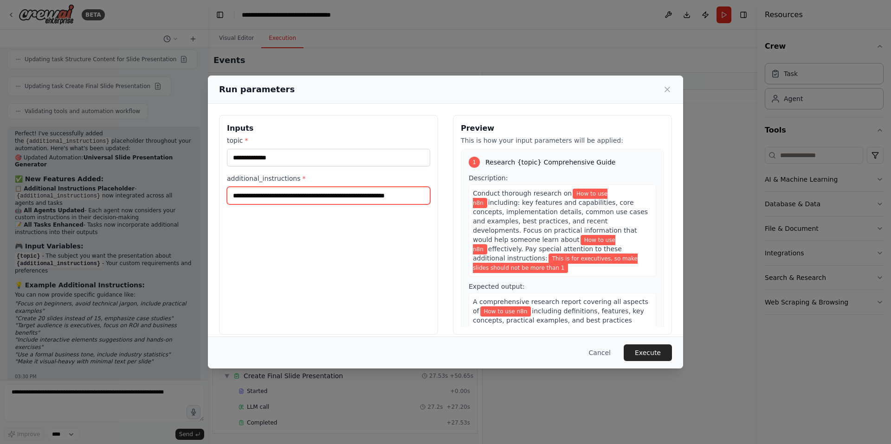
scroll to position [0, 2]
type input "**********"
click at [657, 353] on button "Execute" at bounding box center [647, 353] width 48 height 17
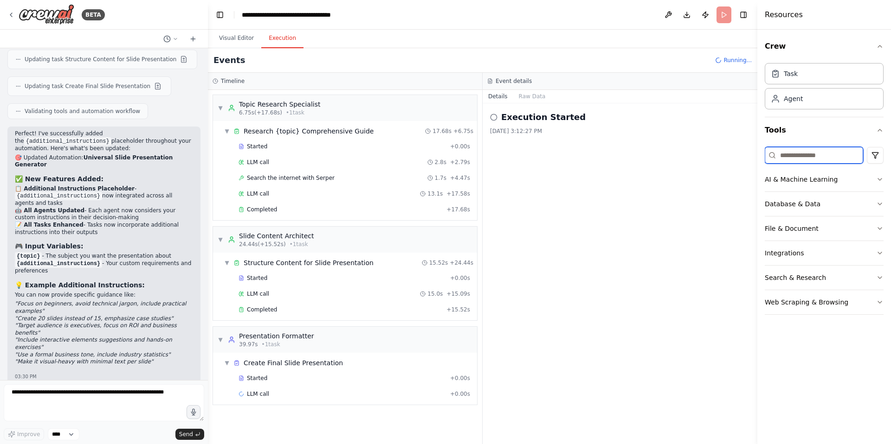
click at [799, 156] on input at bounding box center [813, 155] width 98 height 17
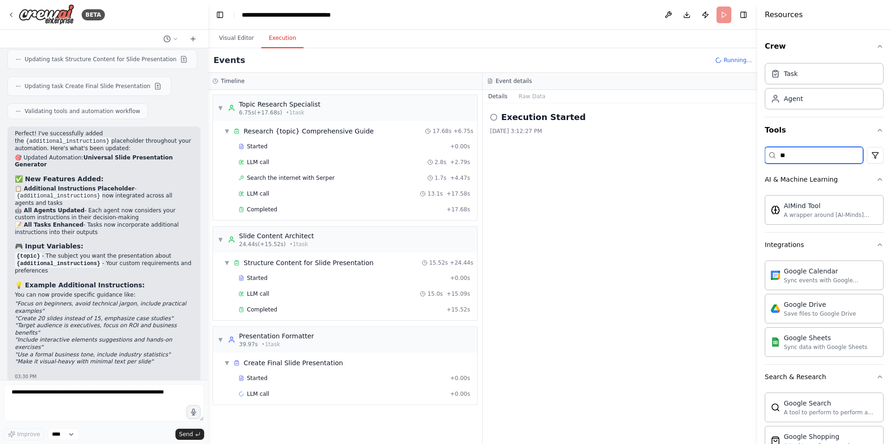
type input "*"
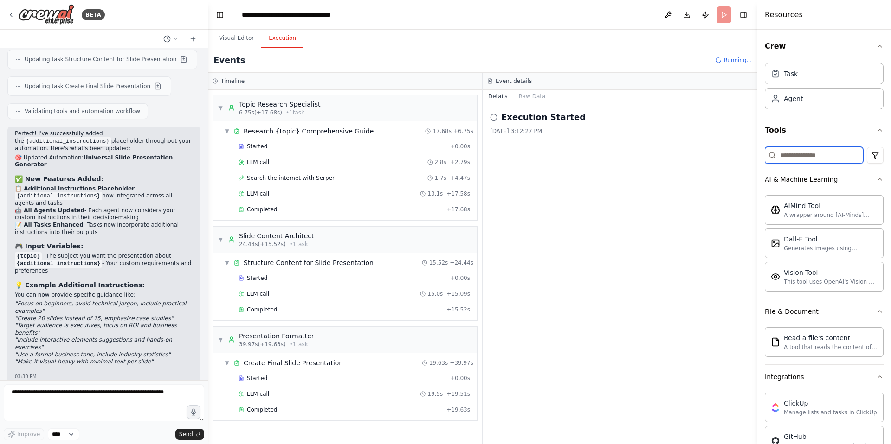
scroll to position [2354, 0]
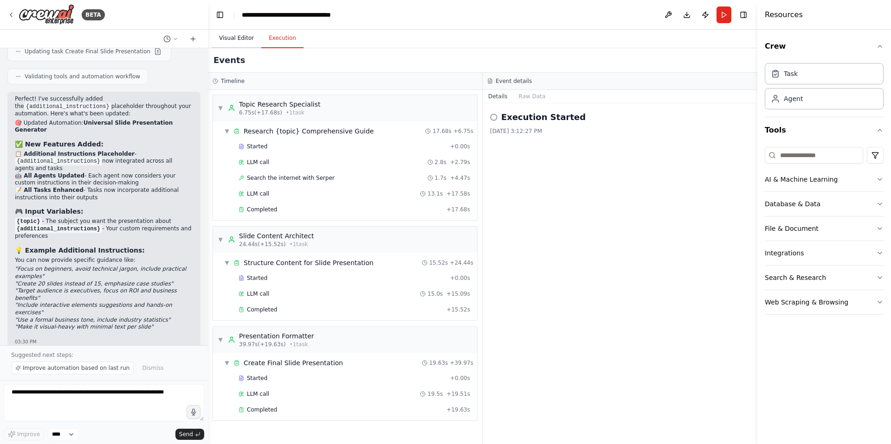
click at [240, 36] on button "Visual Editor" at bounding box center [237, 38] width 50 height 19
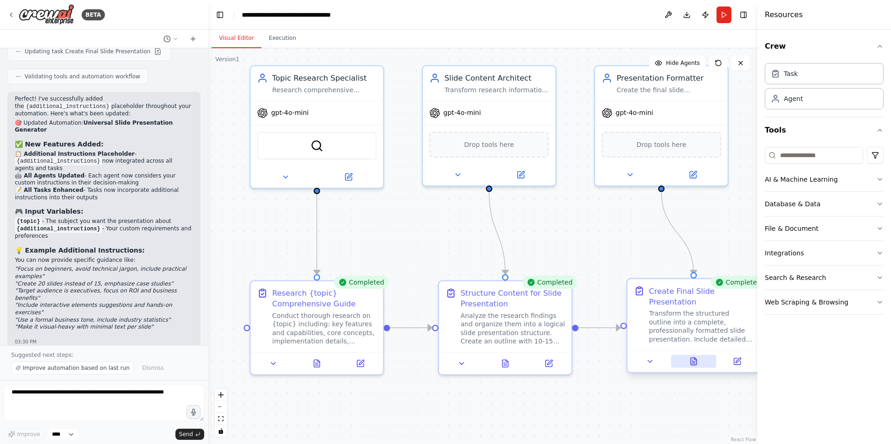
click at [692, 363] on icon at bounding box center [694, 361] width 6 height 7
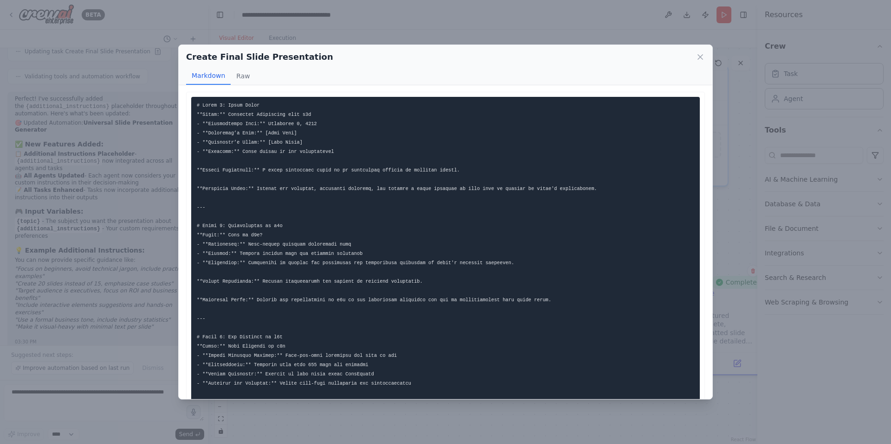
scroll to position [0, 0]
click at [238, 74] on button "Raw" at bounding box center [243, 76] width 25 height 18
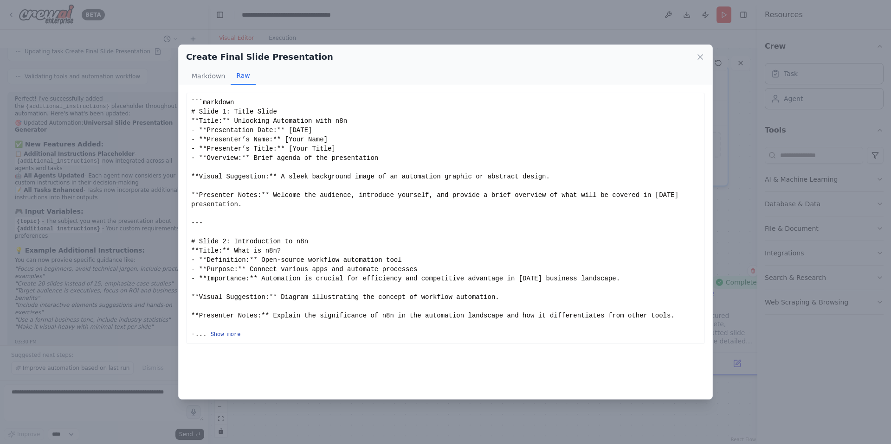
click at [224, 334] on button "Show more" at bounding box center [226, 334] width 30 height 7
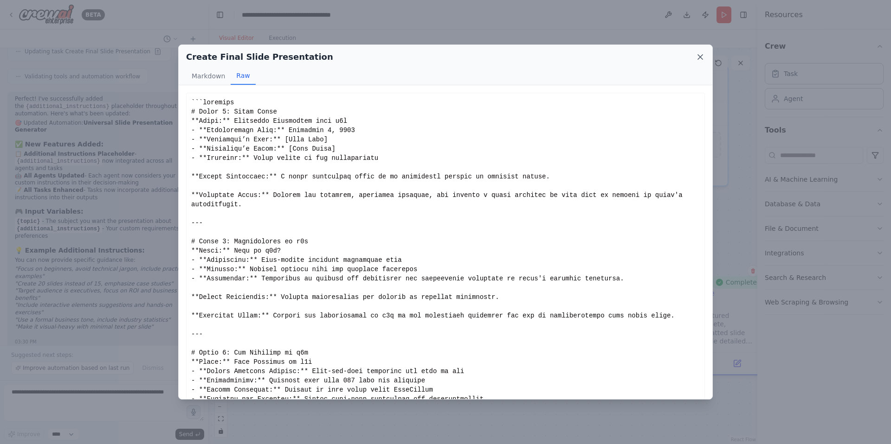
click at [699, 57] on icon at bounding box center [699, 56] width 9 height 9
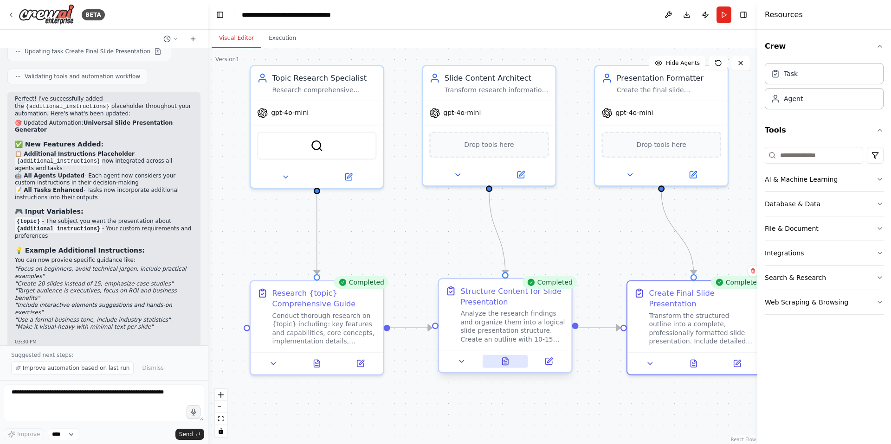
click at [505, 361] on icon at bounding box center [505, 361] width 6 height 7
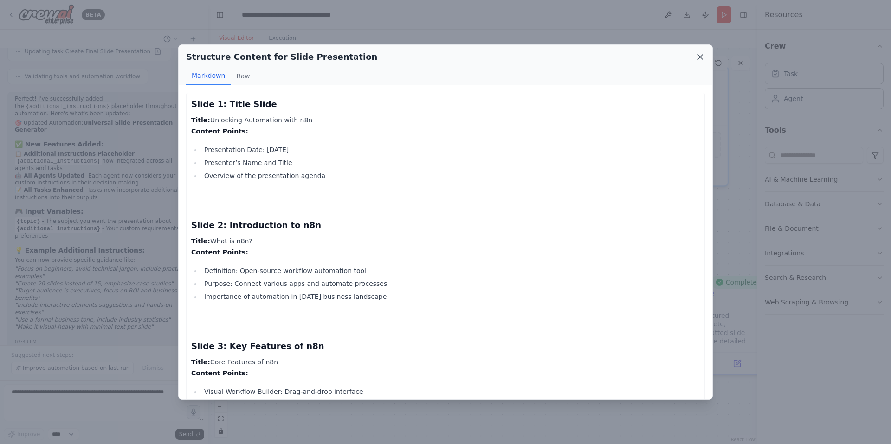
click at [699, 55] on icon at bounding box center [699, 56] width 9 height 9
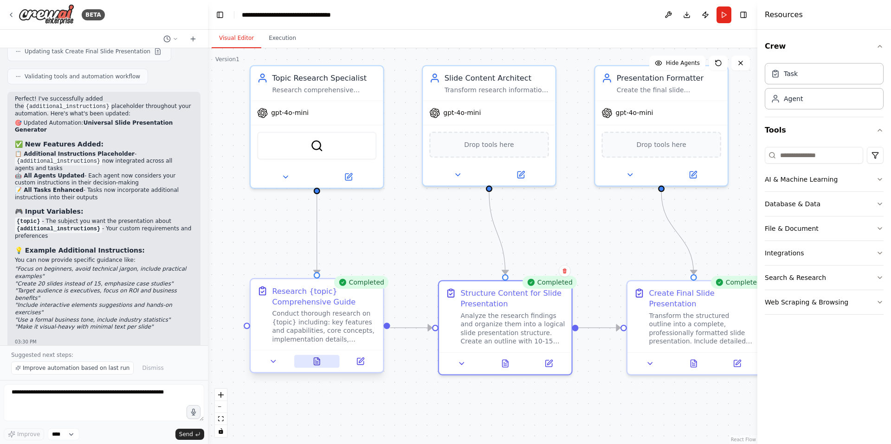
click at [317, 364] on icon at bounding box center [316, 364] width 3 height 0
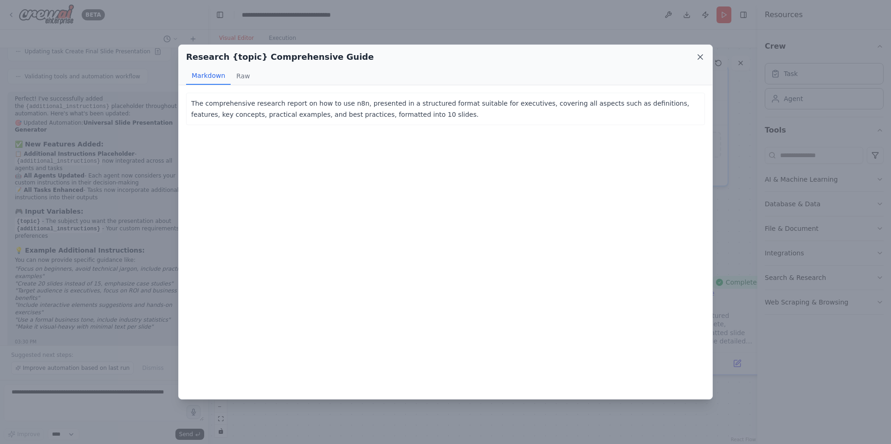
click at [702, 58] on icon at bounding box center [699, 56] width 9 height 9
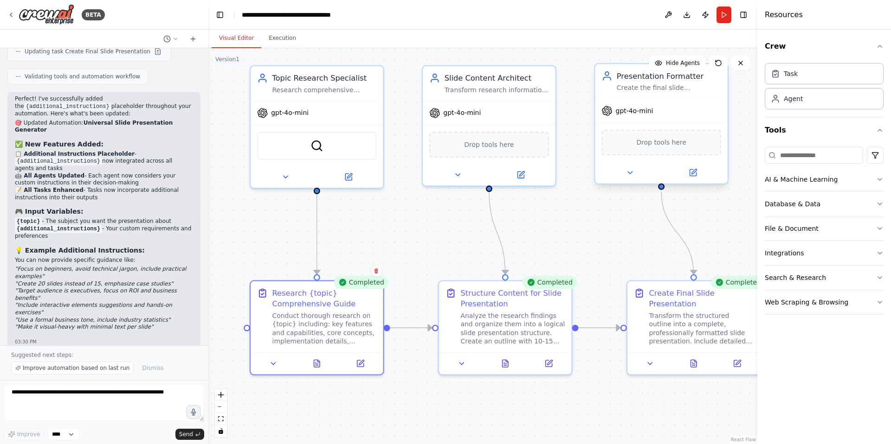
click at [658, 143] on span "Drop tools here" at bounding box center [661, 142] width 50 height 11
click at [658, 144] on span "Drop tools here" at bounding box center [661, 142] width 50 height 11
